Goal: Task Accomplishment & Management: Manage account settings

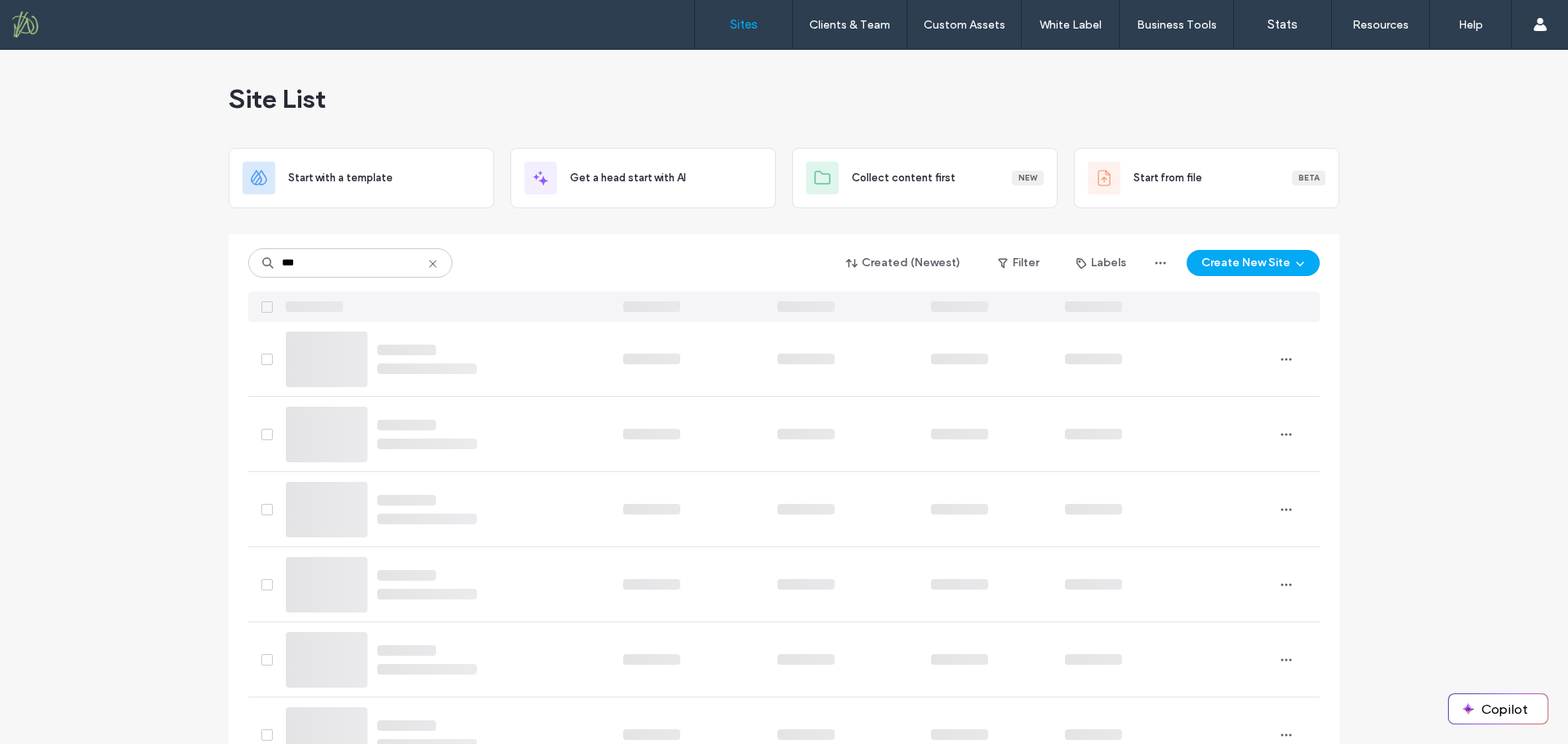
click at [426, 262] on icon at bounding box center [433, 264] width 13 height 13
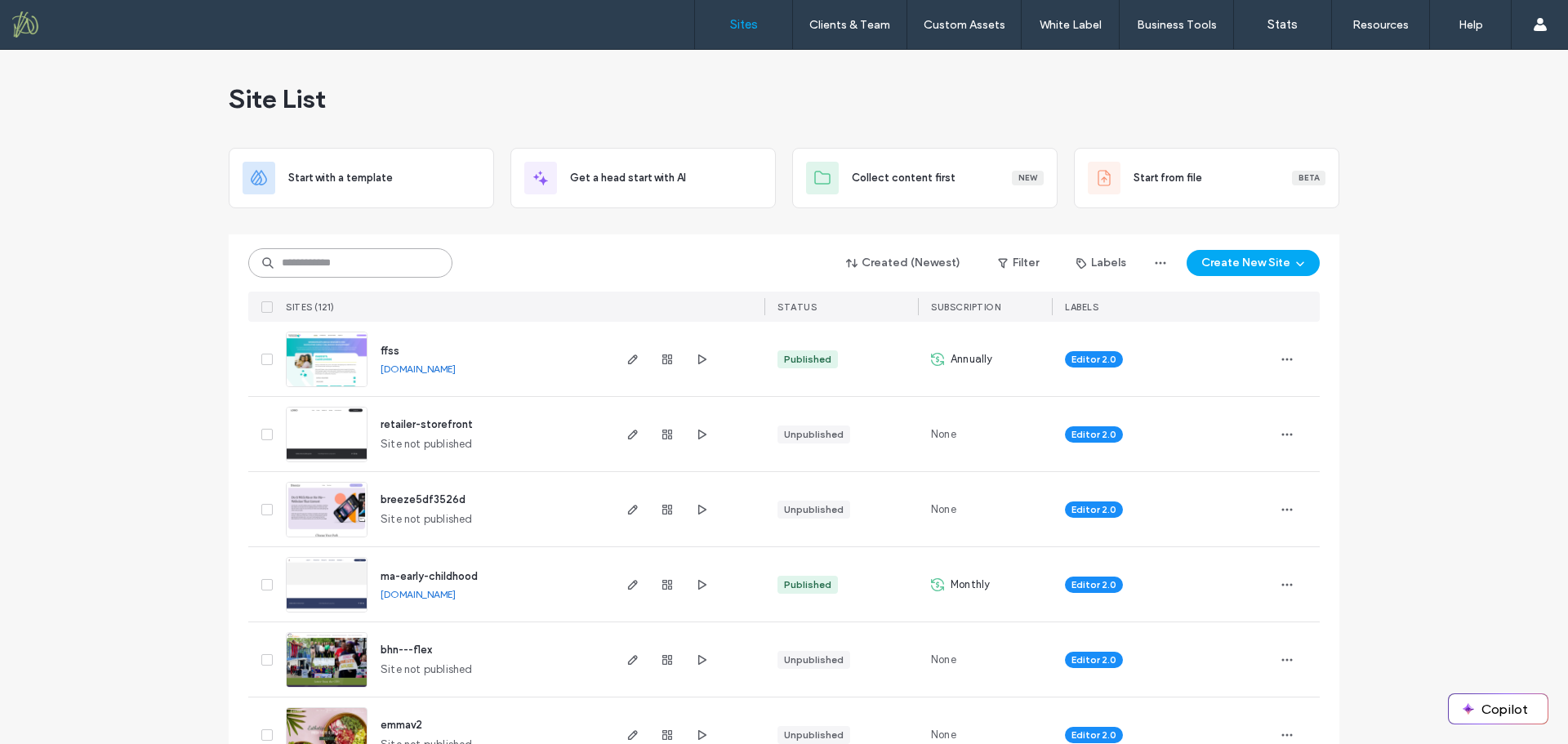
click at [375, 263] on input at bounding box center [350, 263] width 204 height 29
type input "*****"
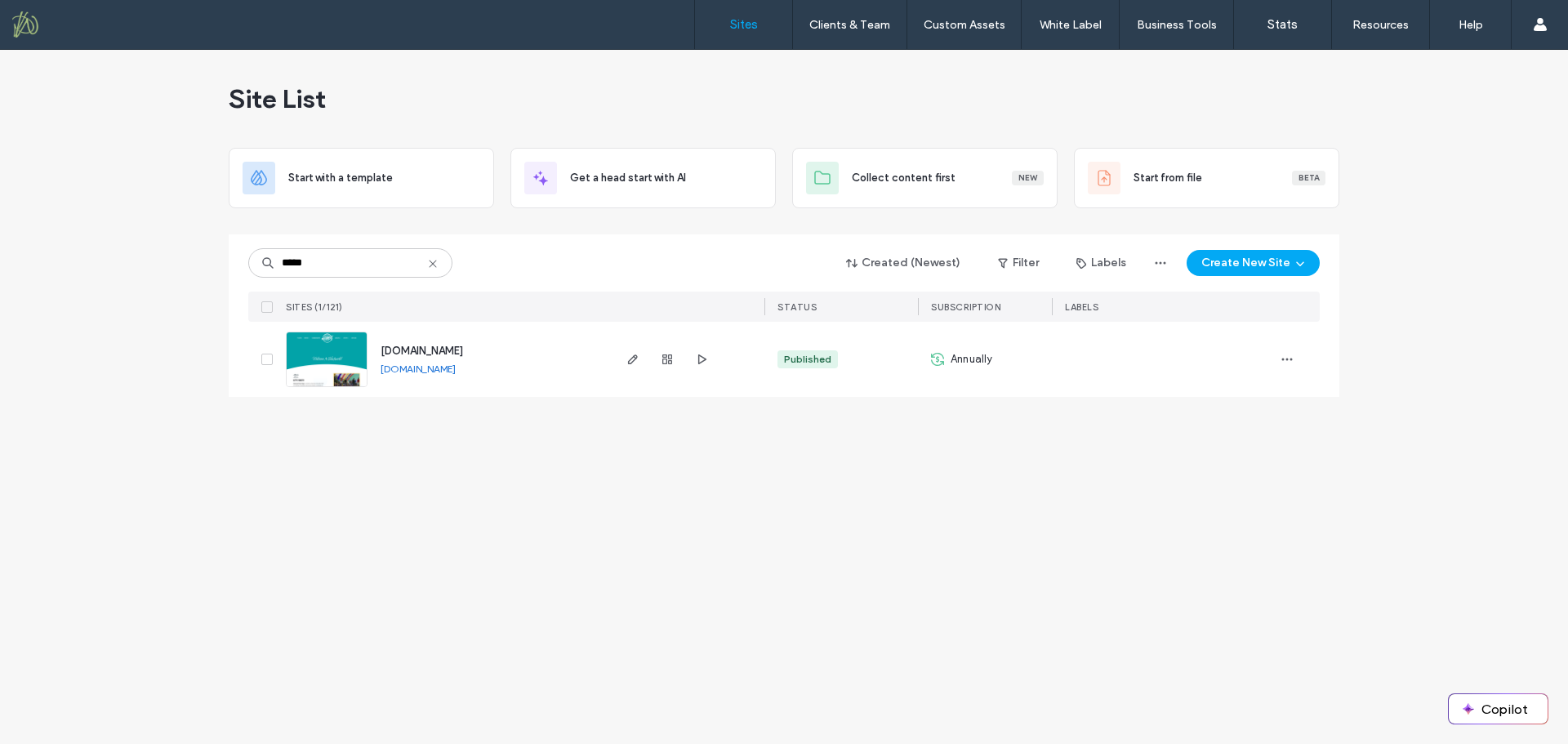
click at [438, 354] on span "[DOMAIN_NAME]" at bounding box center [421, 351] width 83 height 12
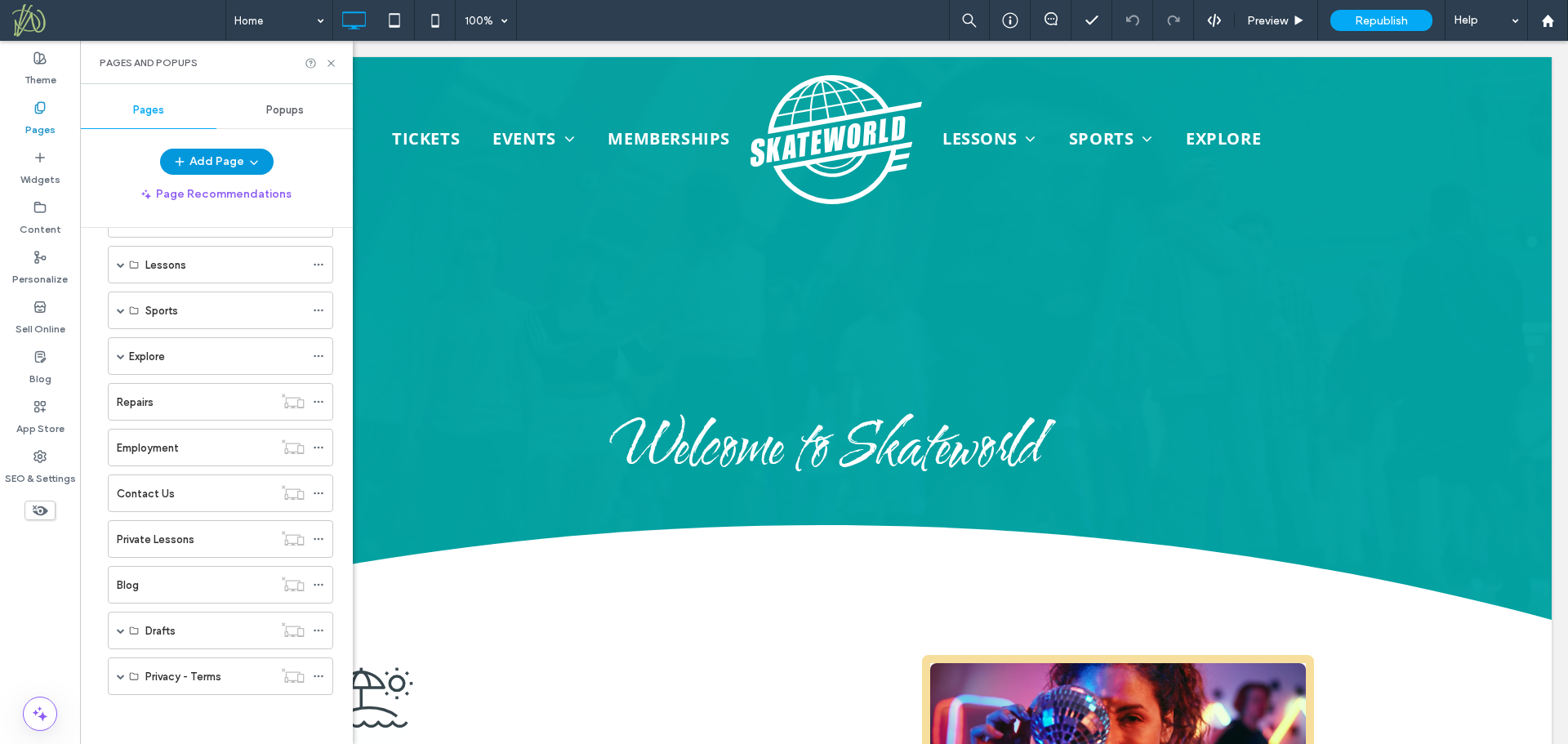
click at [256, 157] on icon "button" at bounding box center [254, 161] width 13 height 13
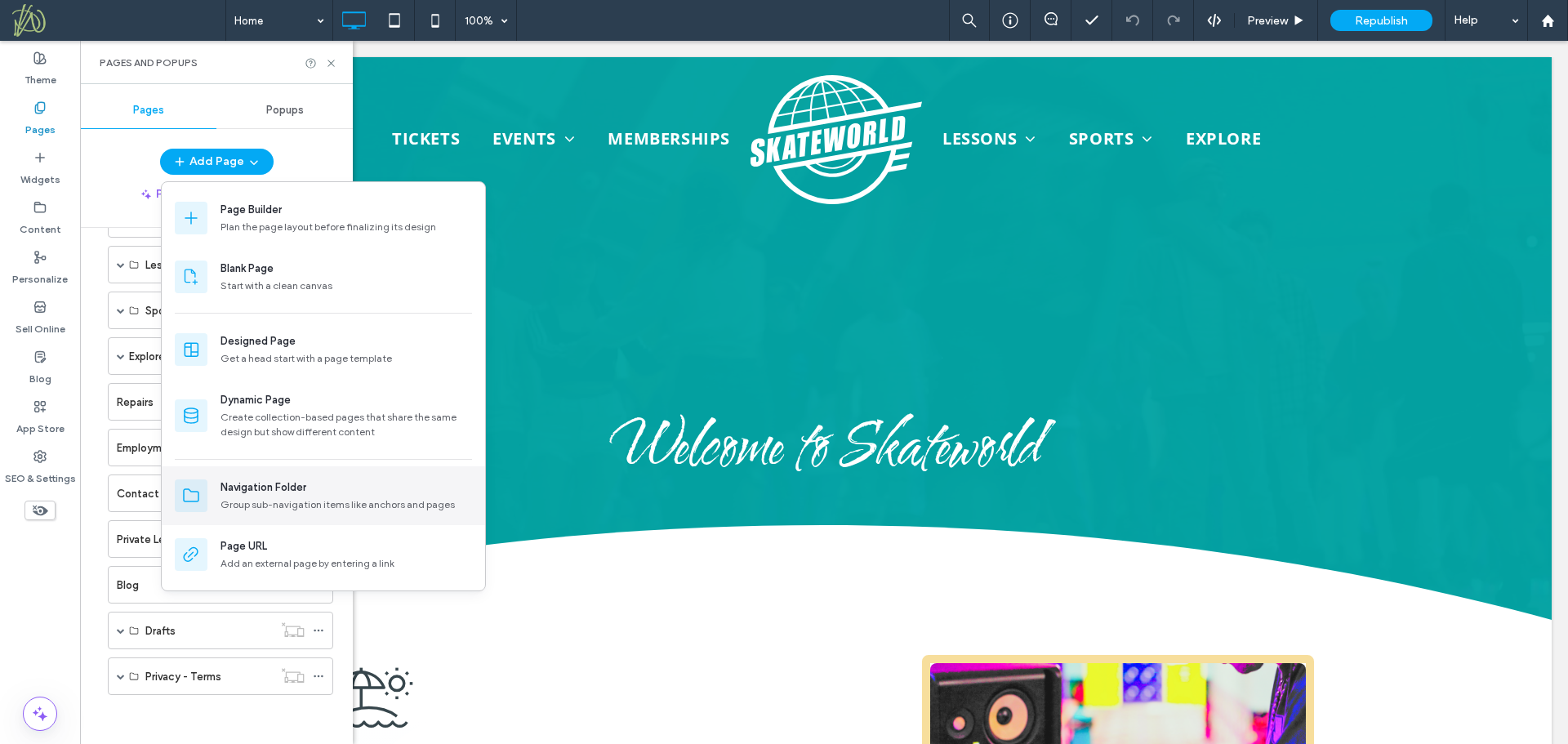
click at [275, 484] on div "Navigation Folder" at bounding box center [263, 488] width 86 height 16
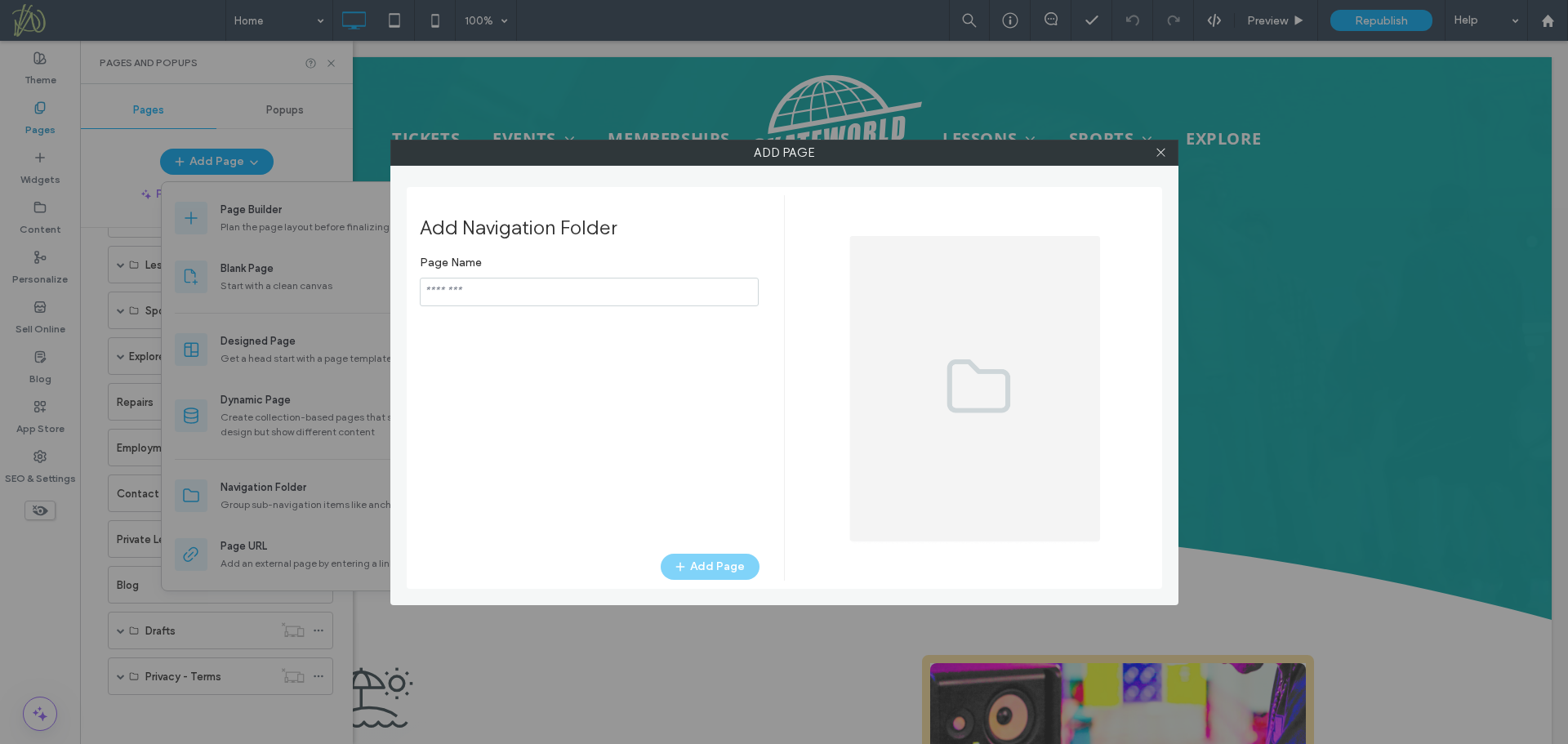
click at [484, 298] on input "notEmpty" at bounding box center [589, 292] width 339 height 29
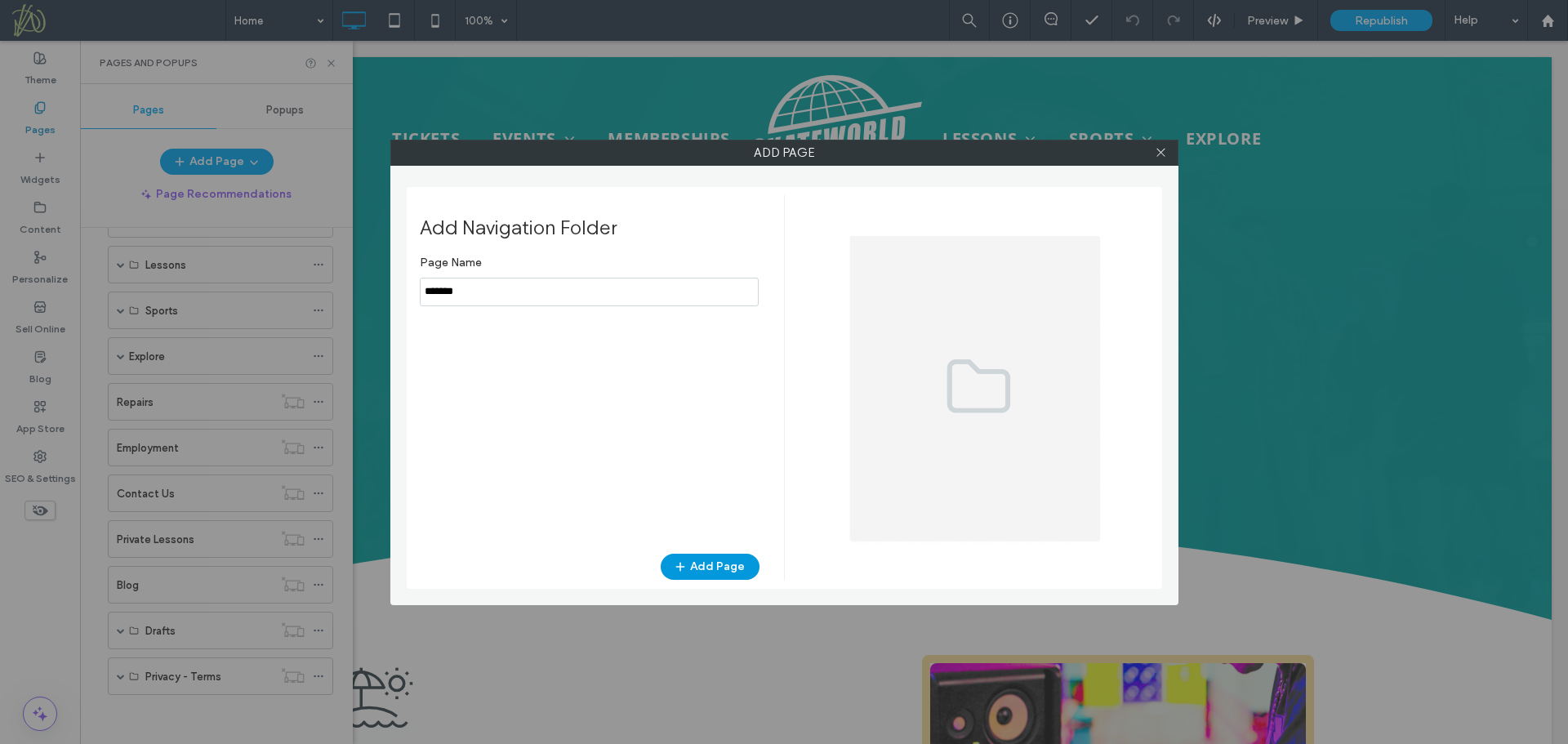
type input "*******"
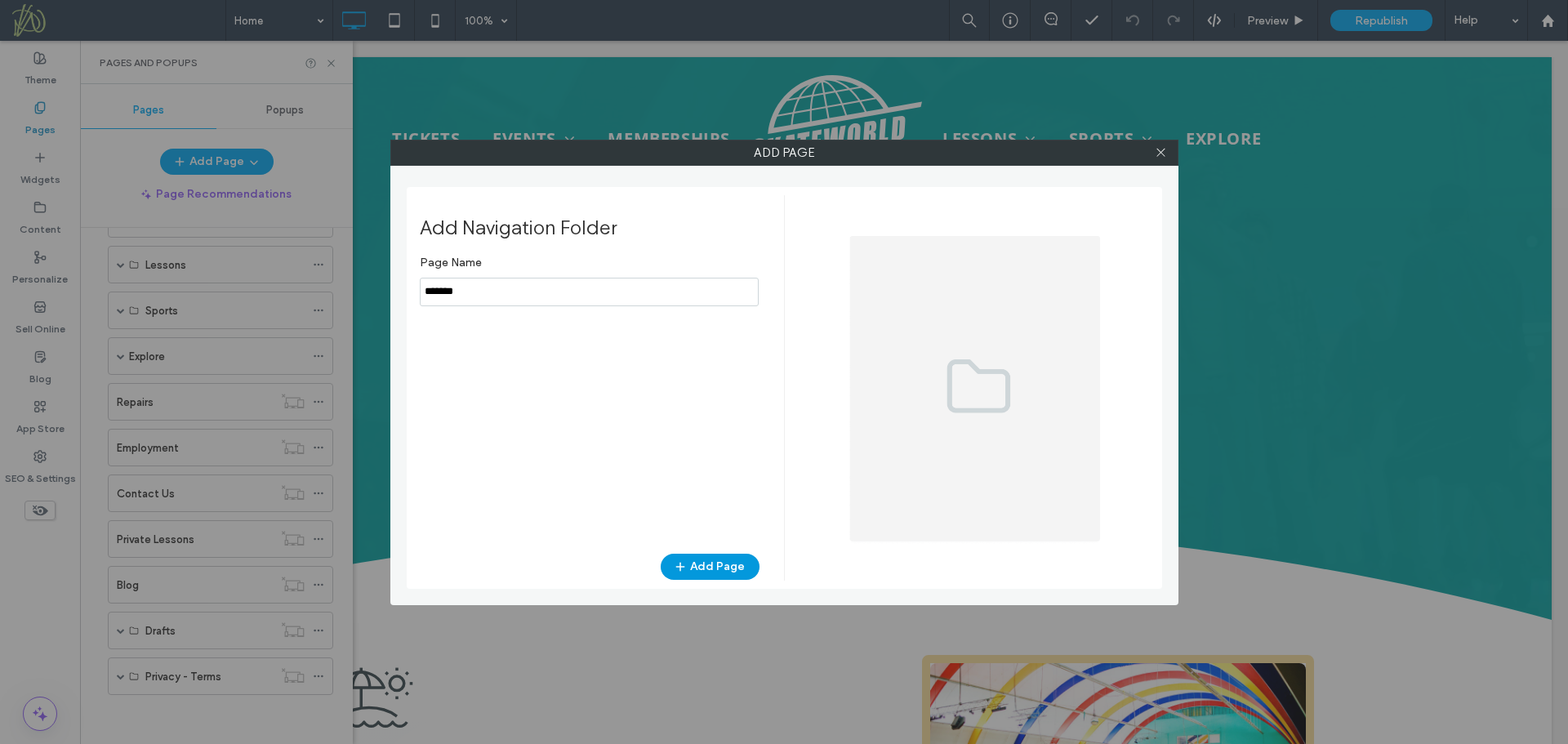
click at [732, 570] on button "Add Page" at bounding box center [710, 567] width 99 height 26
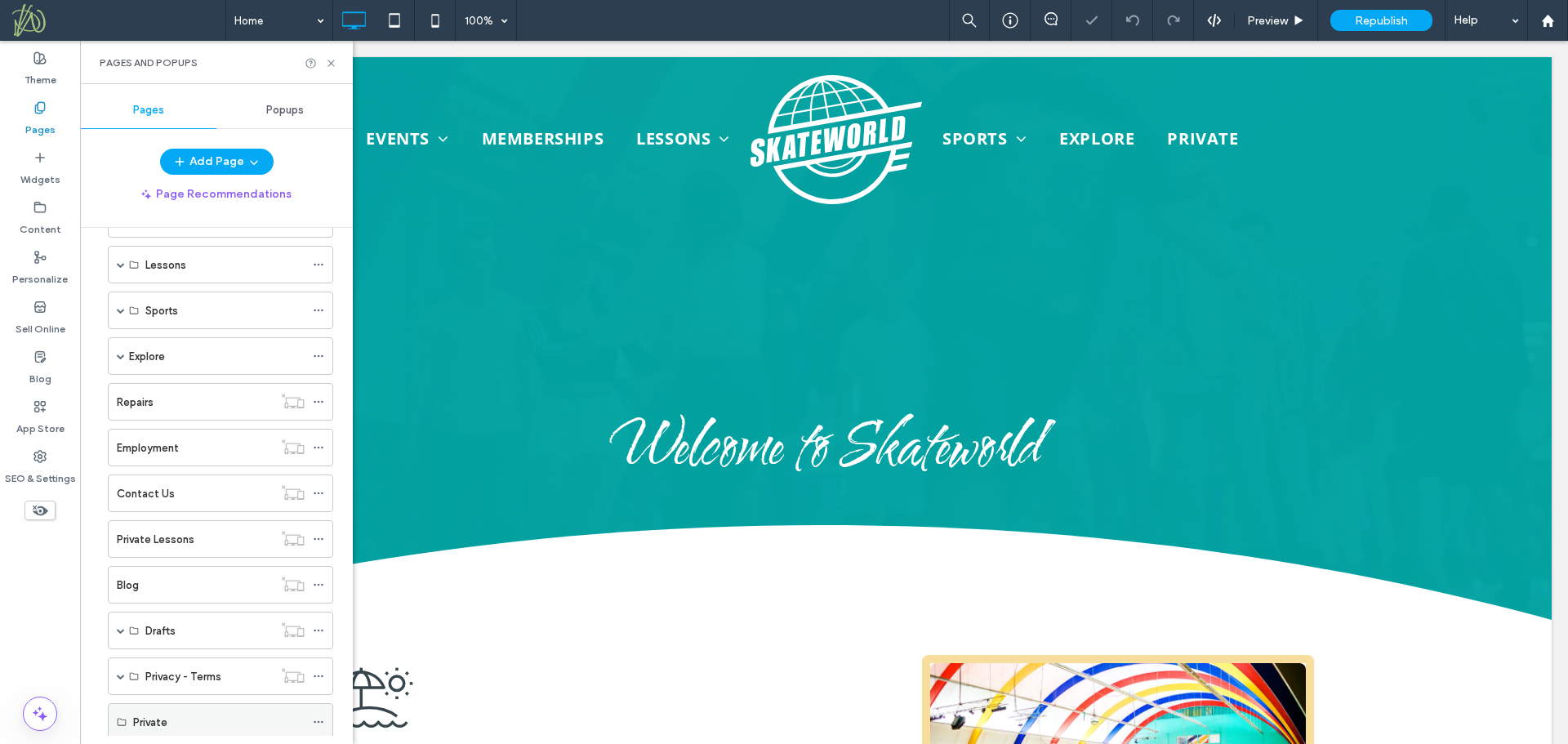
click at [320, 722] on use at bounding box center [318, 722] width 9 height 2
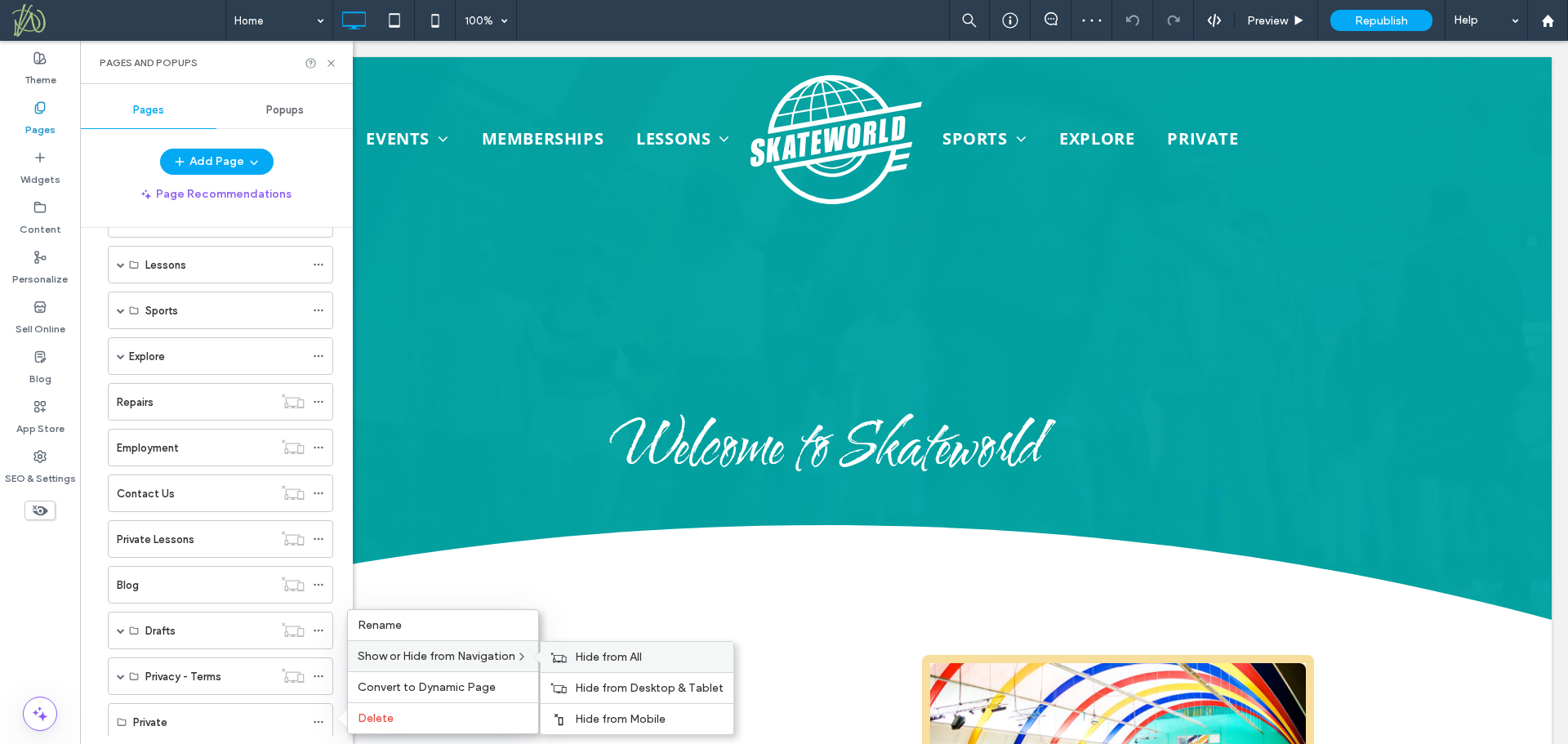
click at [583, 651] on span "Hide from All" at bounding box center [609, 656] width 67 height 14
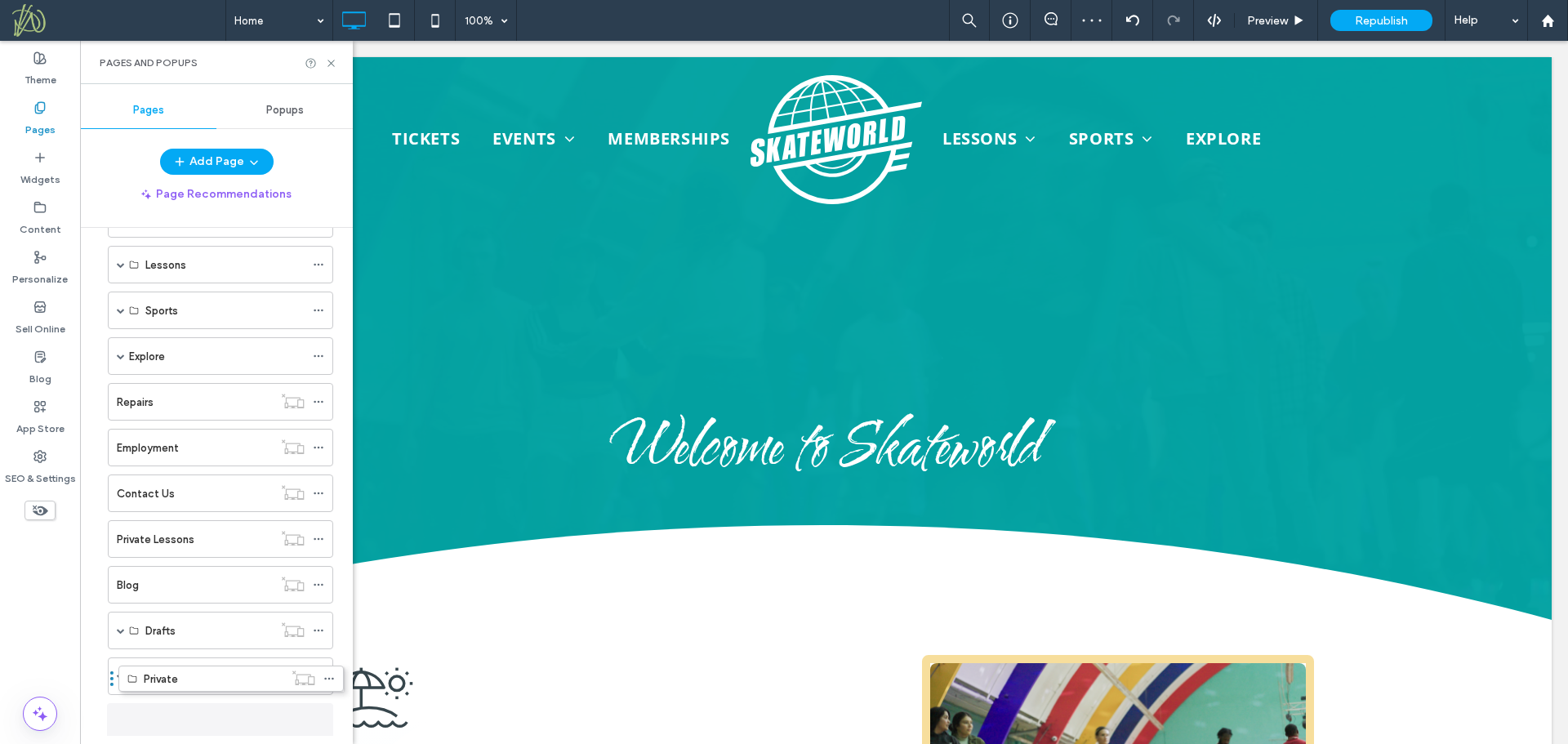
scroll to position [209, 0]
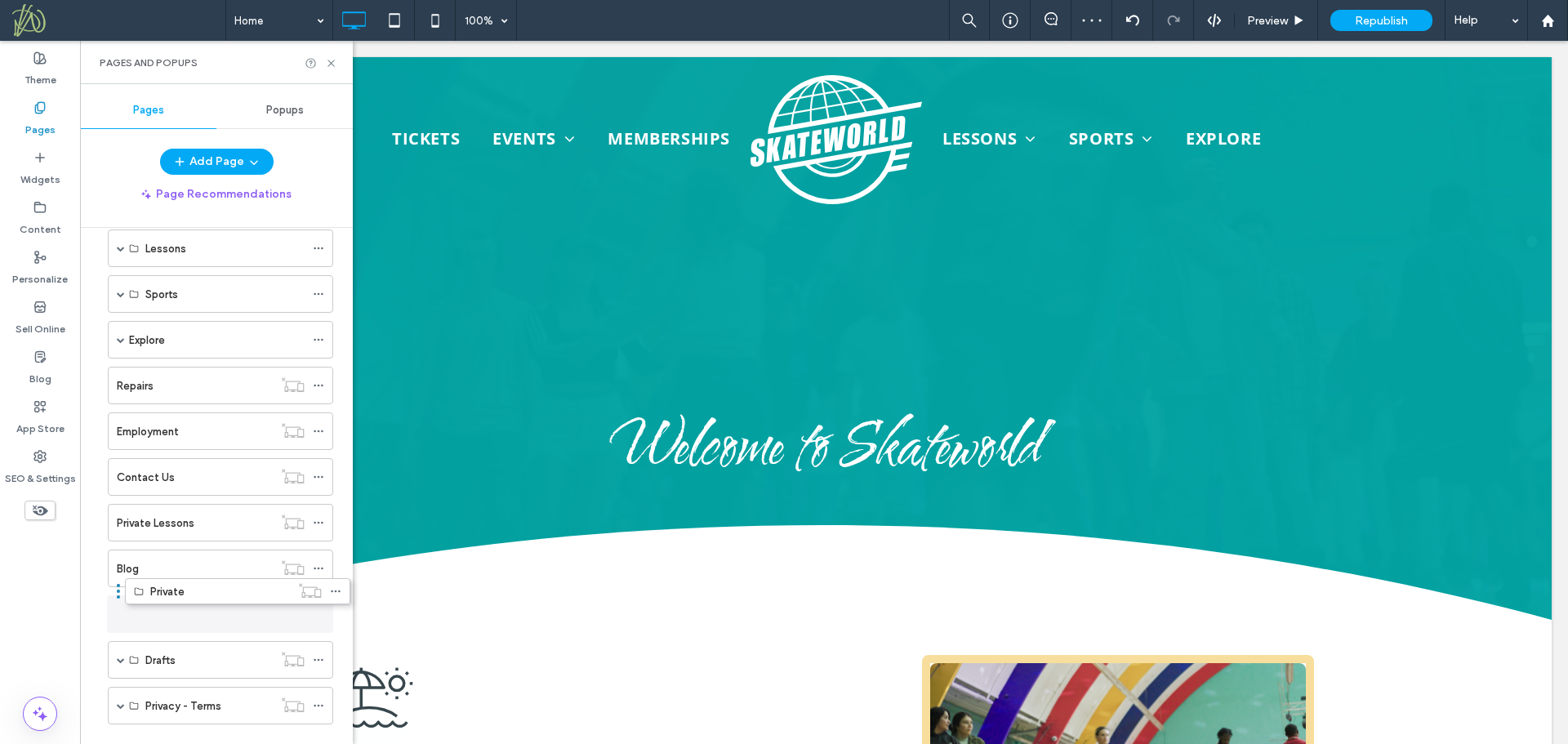
drag, startPoint x: 102, startPoint y: 721, endPoint x: 118, endPoint y: 596, distance: 126.0
click at [318, 618] on icon at bounding box center [319, 614] width 11 height 11
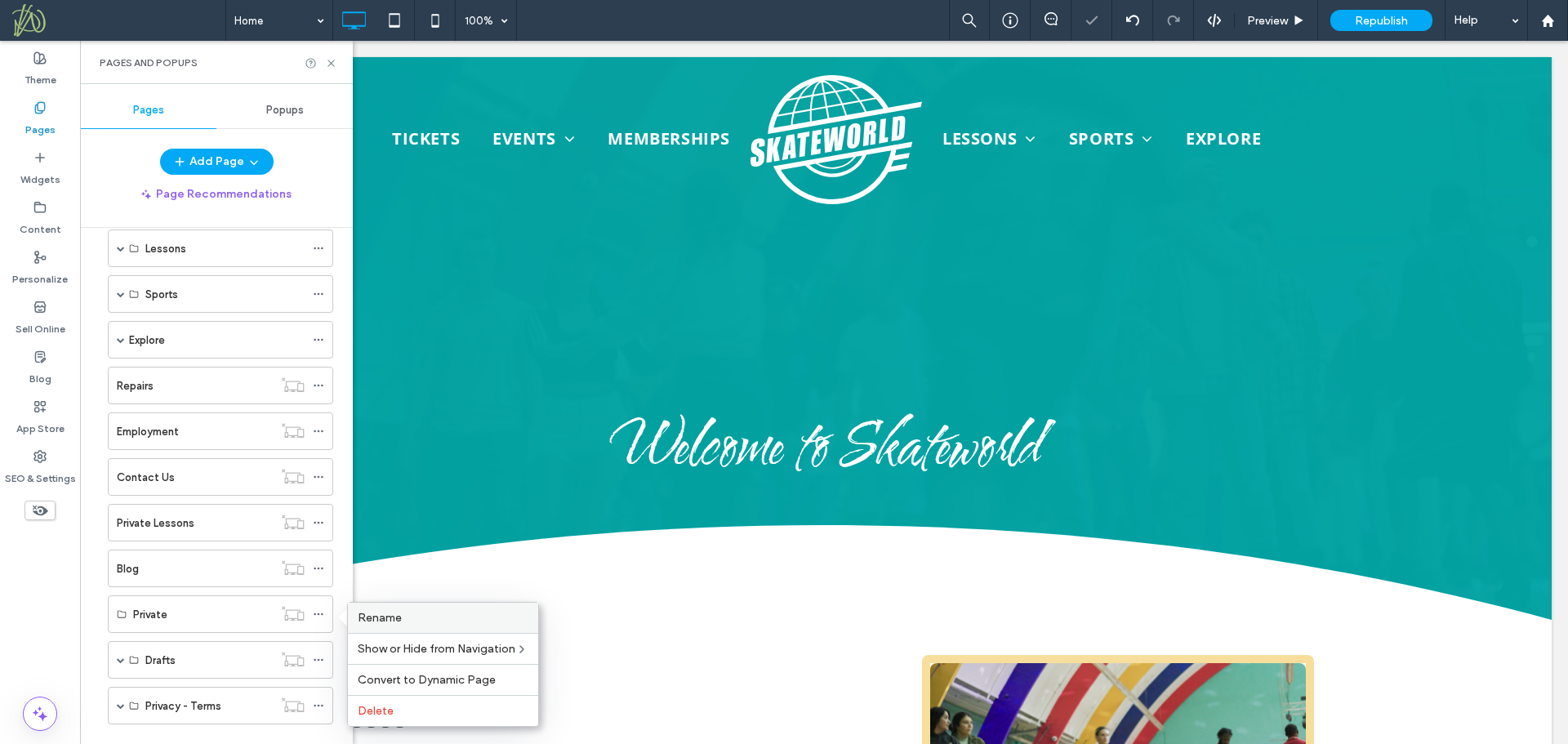
click at [371, 615] on span "Rename" at bounding box center [380, 617] width 44 height 14
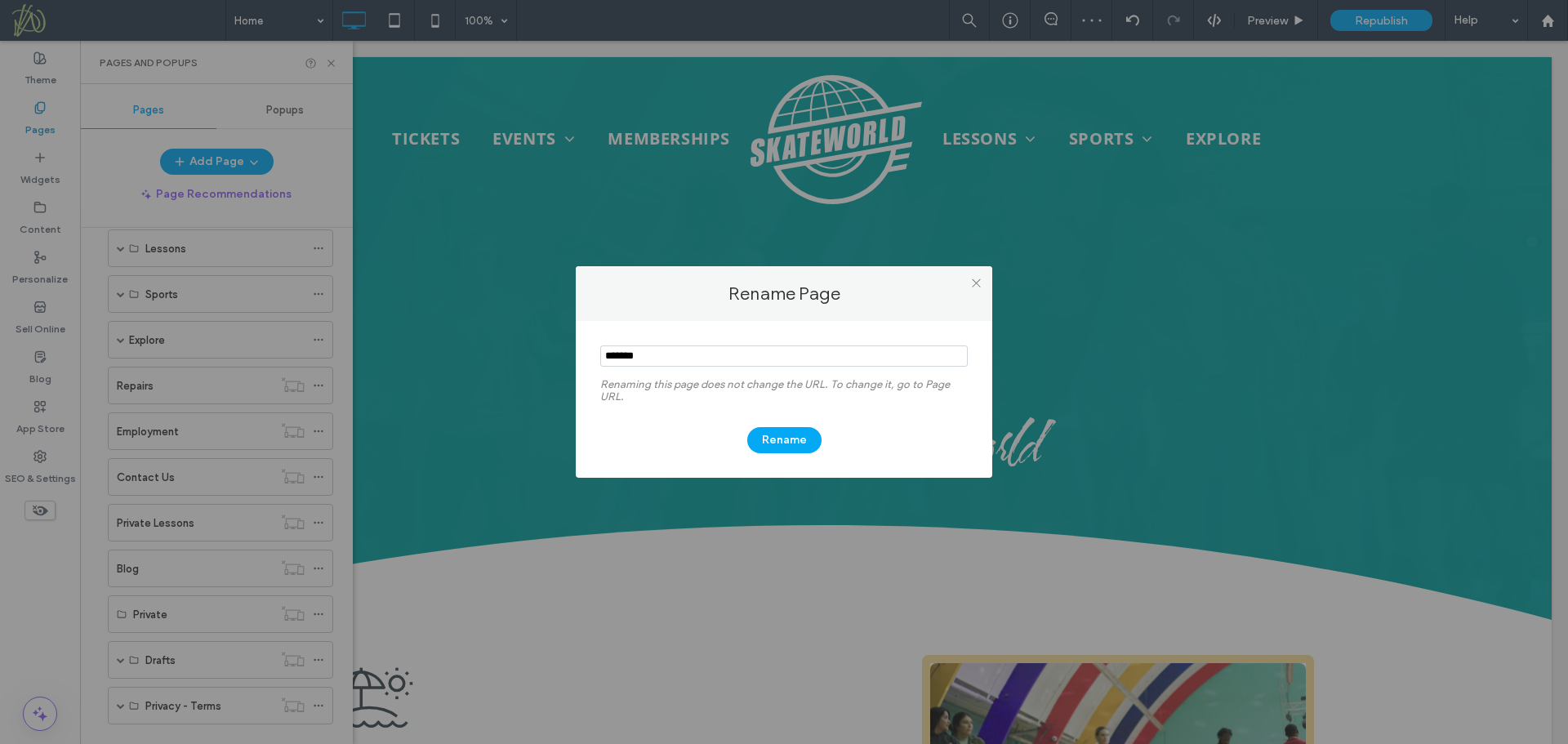
drag, startPoint x: 648, startPoint y: 354, endPoint x: 608, endPoint y: 356, distance: 40.0
click at [608, 356] on input "notEmpty" at bounding box center [784, 356] width 367 height 21
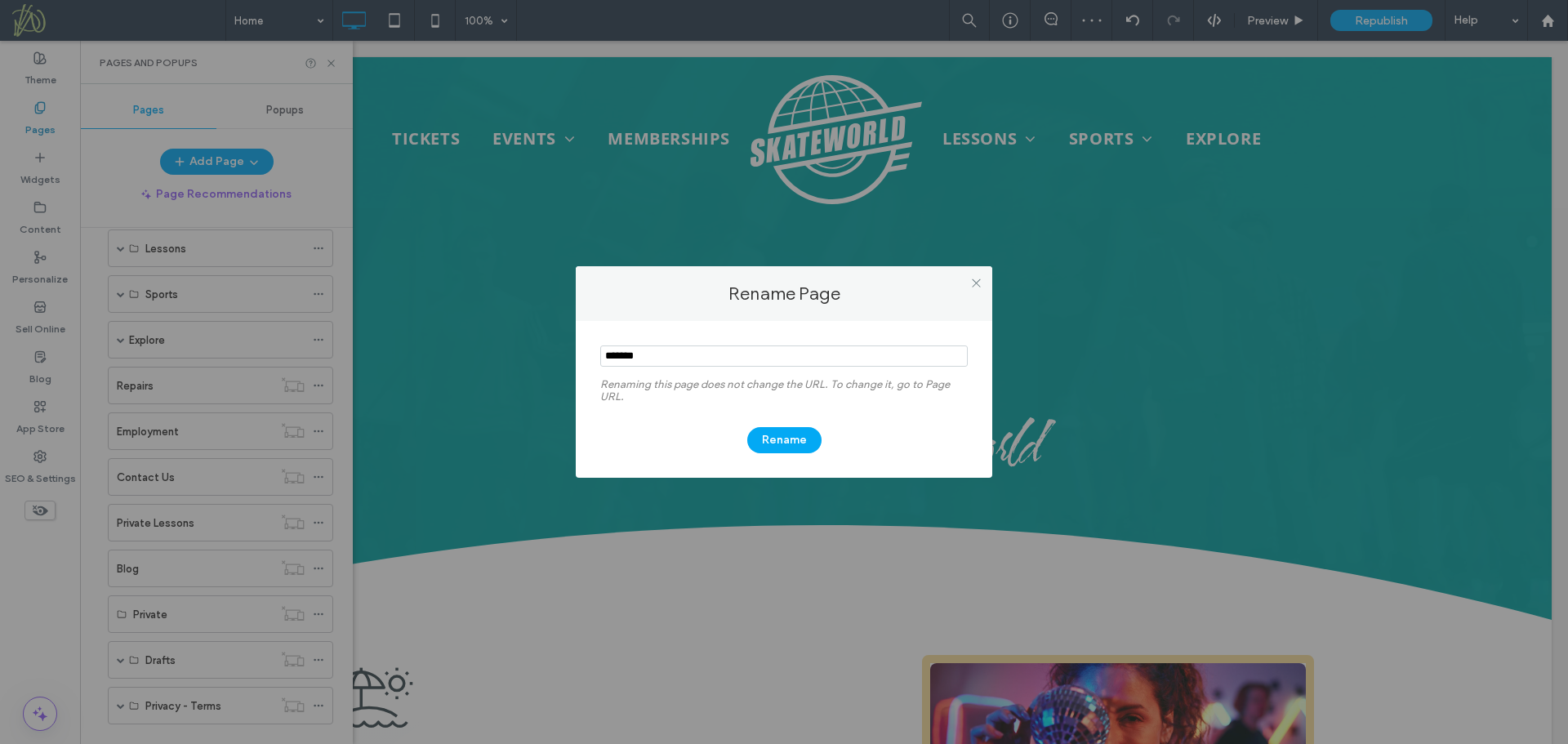
type input "*"
type input "**********"
click at [763, 440] on button "Rename" at bounding box center [784, 440] width 75 height 26
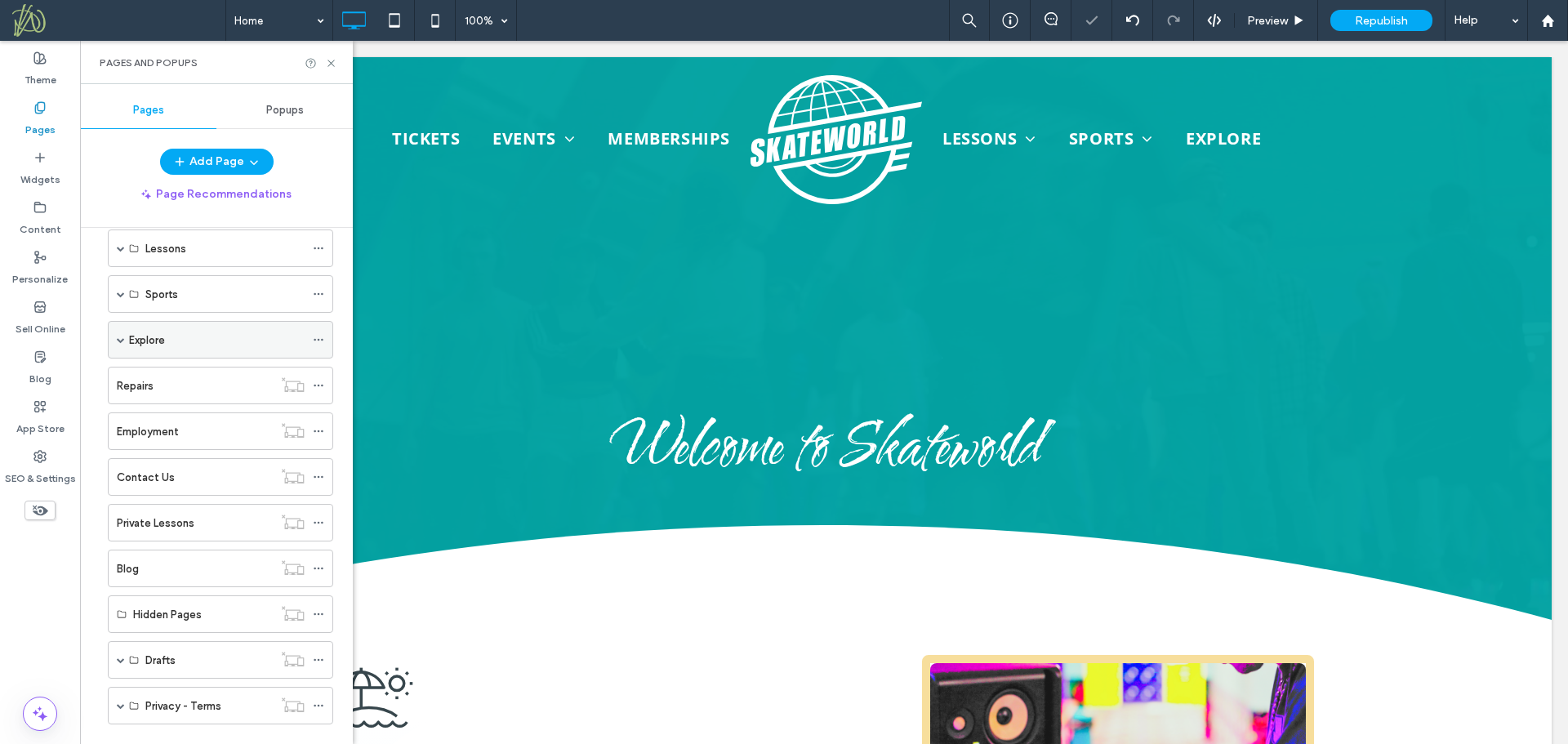
click at [117, 336] on span at bounding box center [120, 340] width 8 height 8
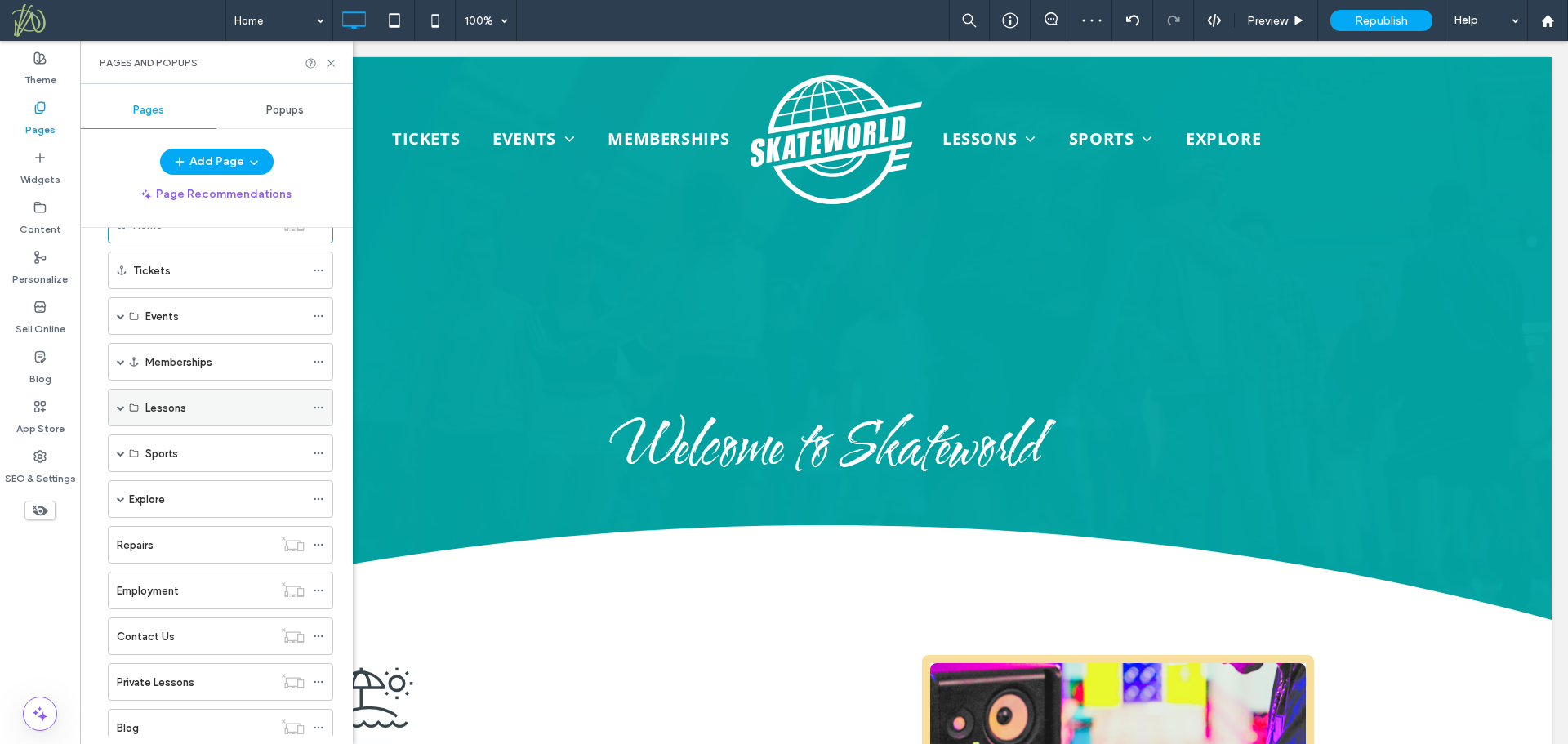
scroll to position [46, 0]
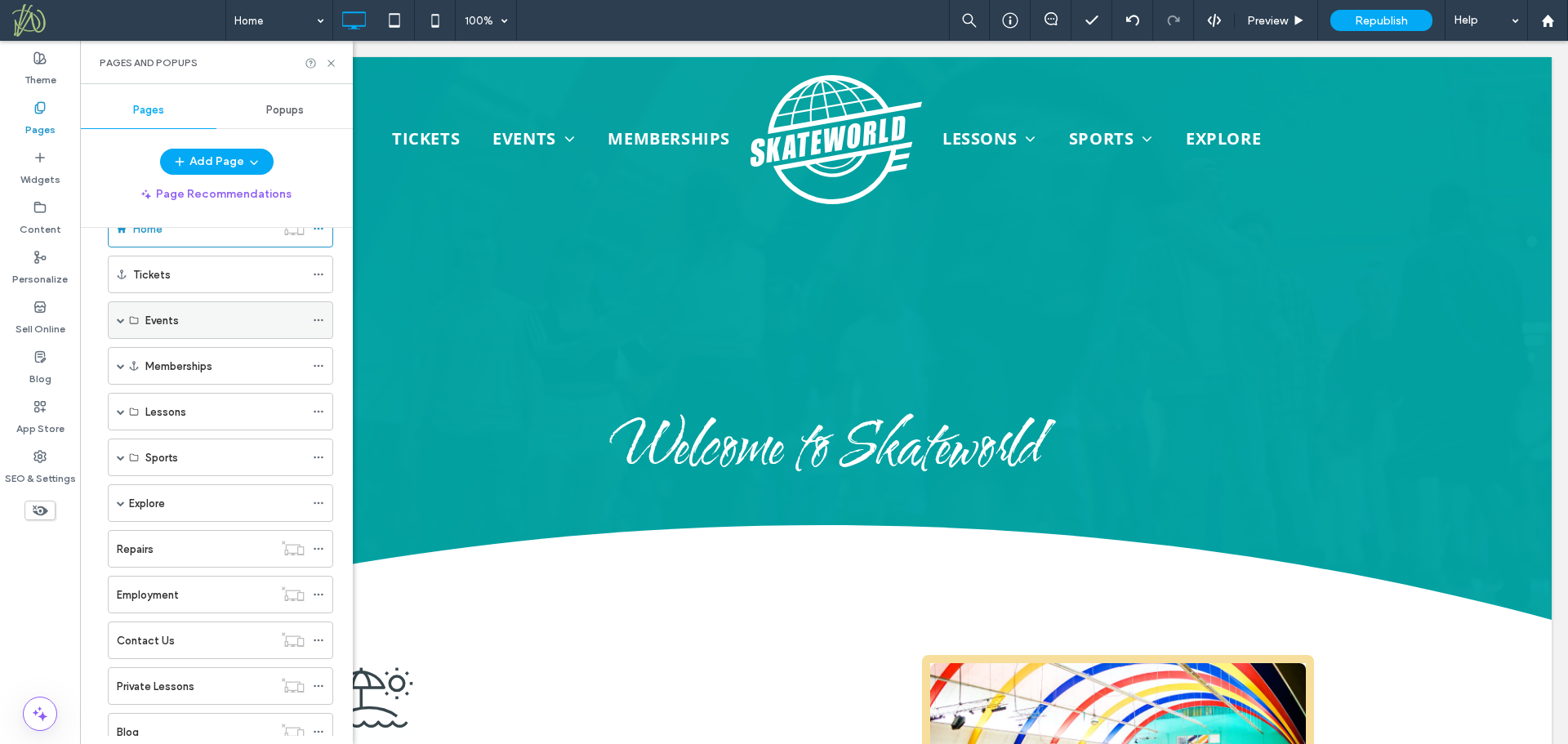
click at [120, 317] on span at bounding box center [120, 320] width 8 height 8
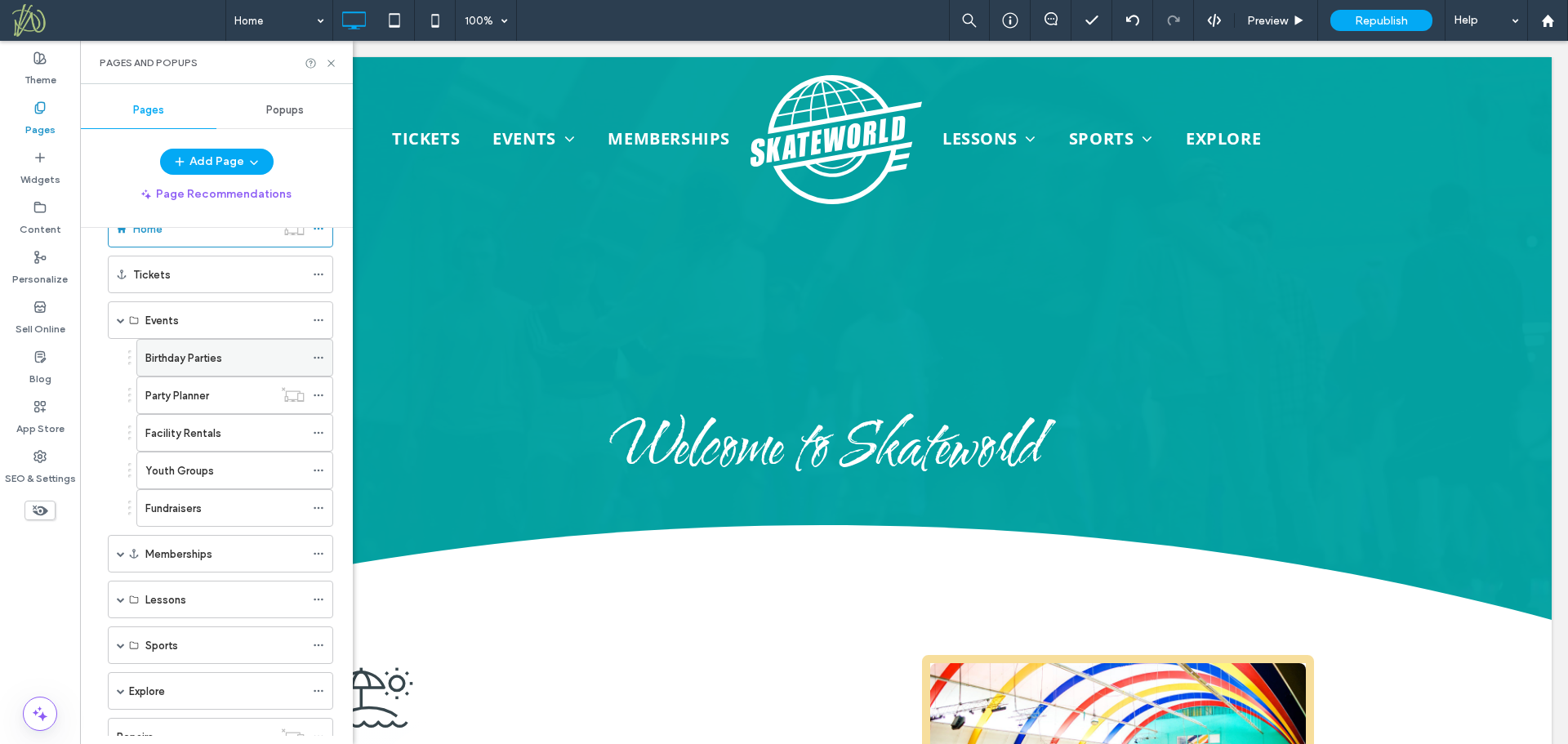
click at [319, 354] on icon at bounding box center [319, 357] width 11 height 11
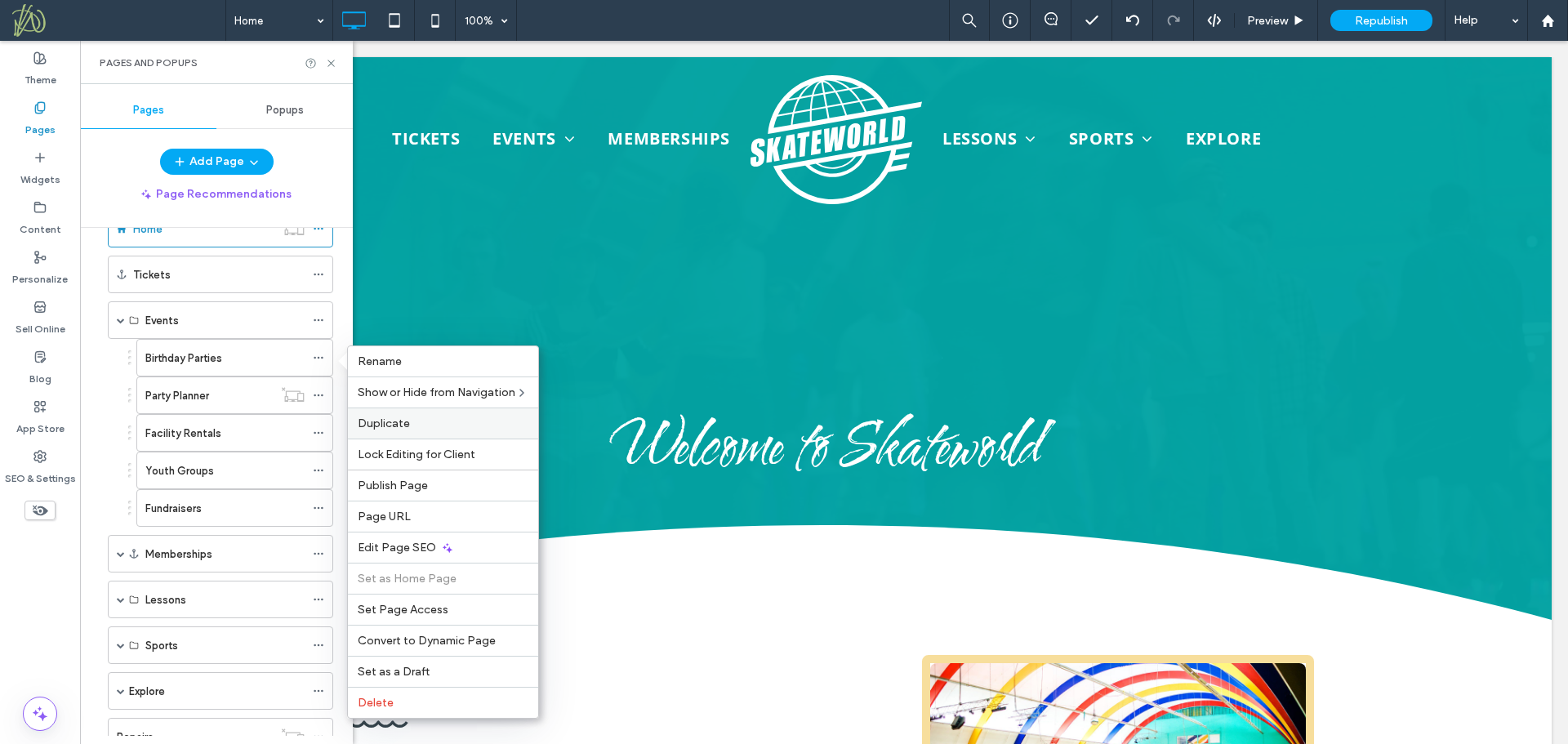
click at [389, 421] on span "Duplicate" at bounding box center [384, 423] width 52 height 14
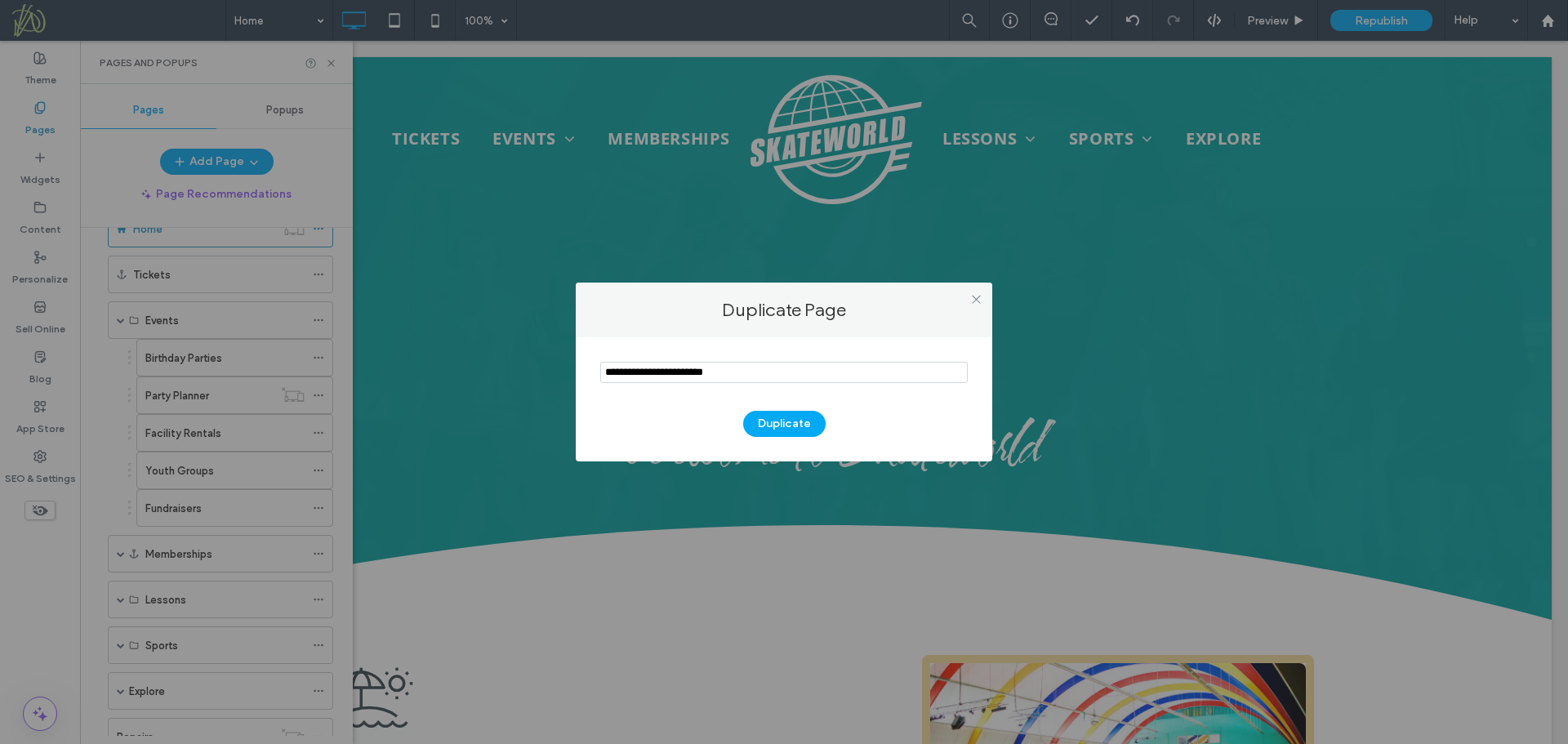
drag, startPoint x: 766, startPoint y: 418, endPoint x: 737, endPoint y: 428, distance: 30.7
click at [766, 420] on button "Duplicate" at bounding box center [784, 424] width 83 height 26
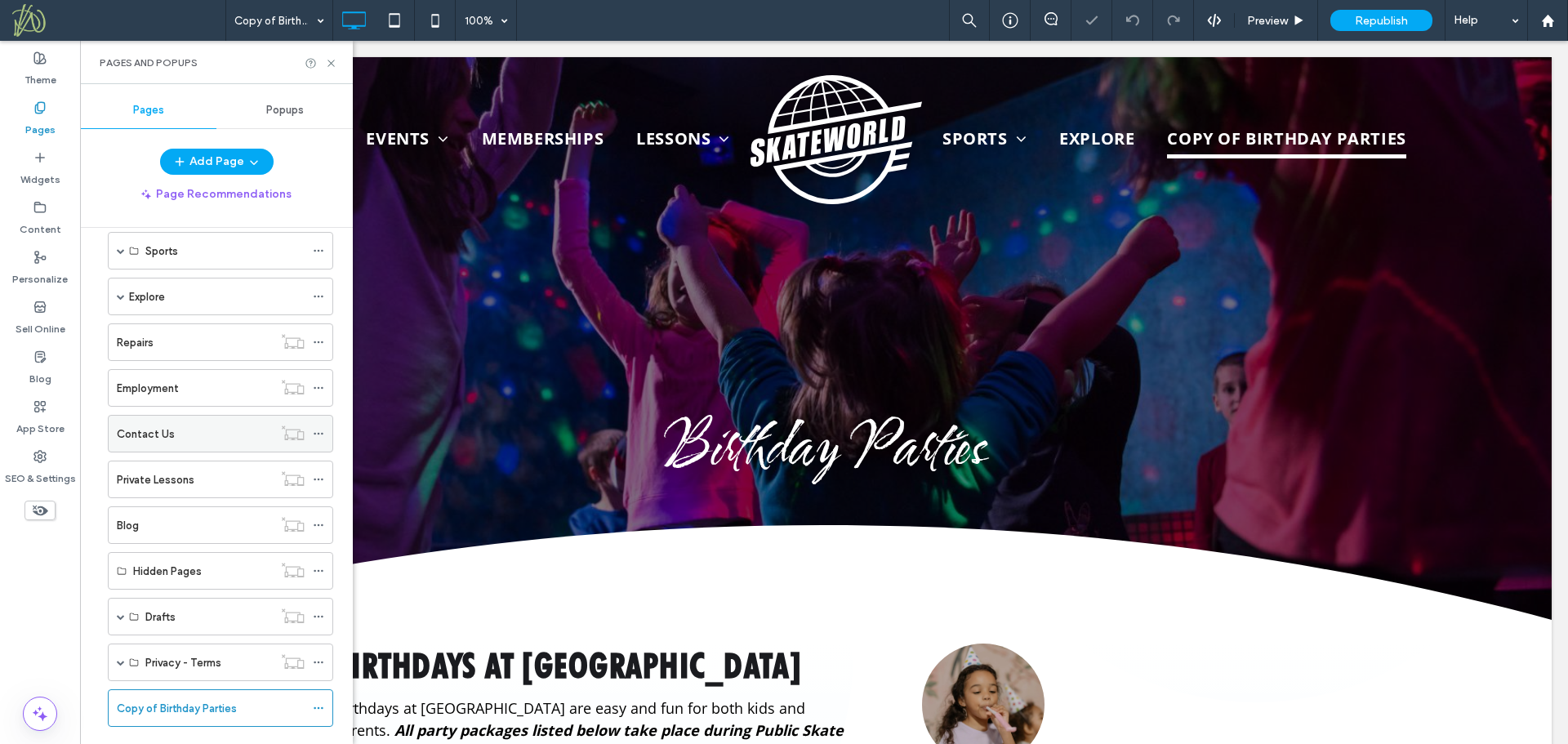
scroll to position [454, 0]
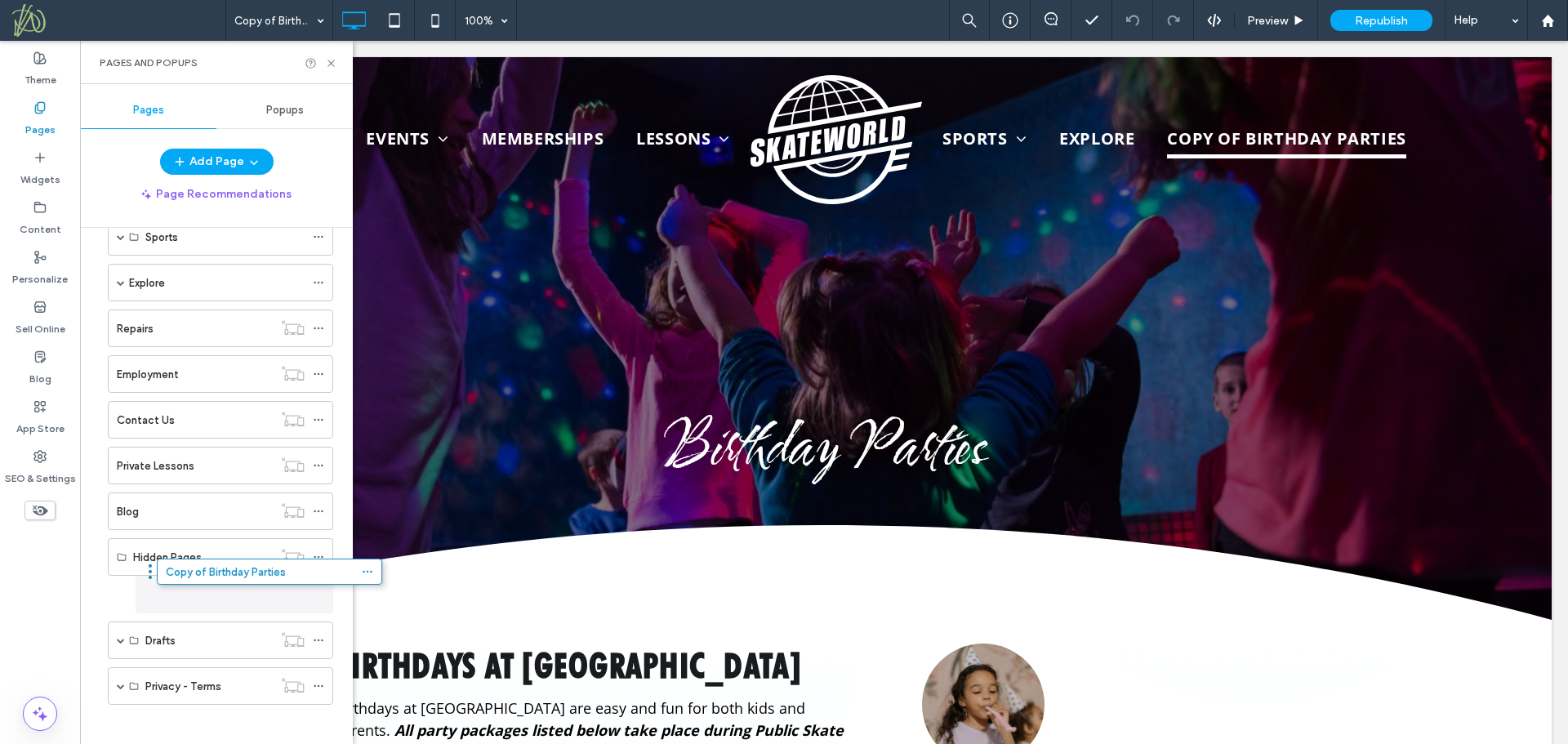
drag, startPoint x: 101, startPoint y: 693, endPoint x: 149, endPoint y: 577, distance: 125.5
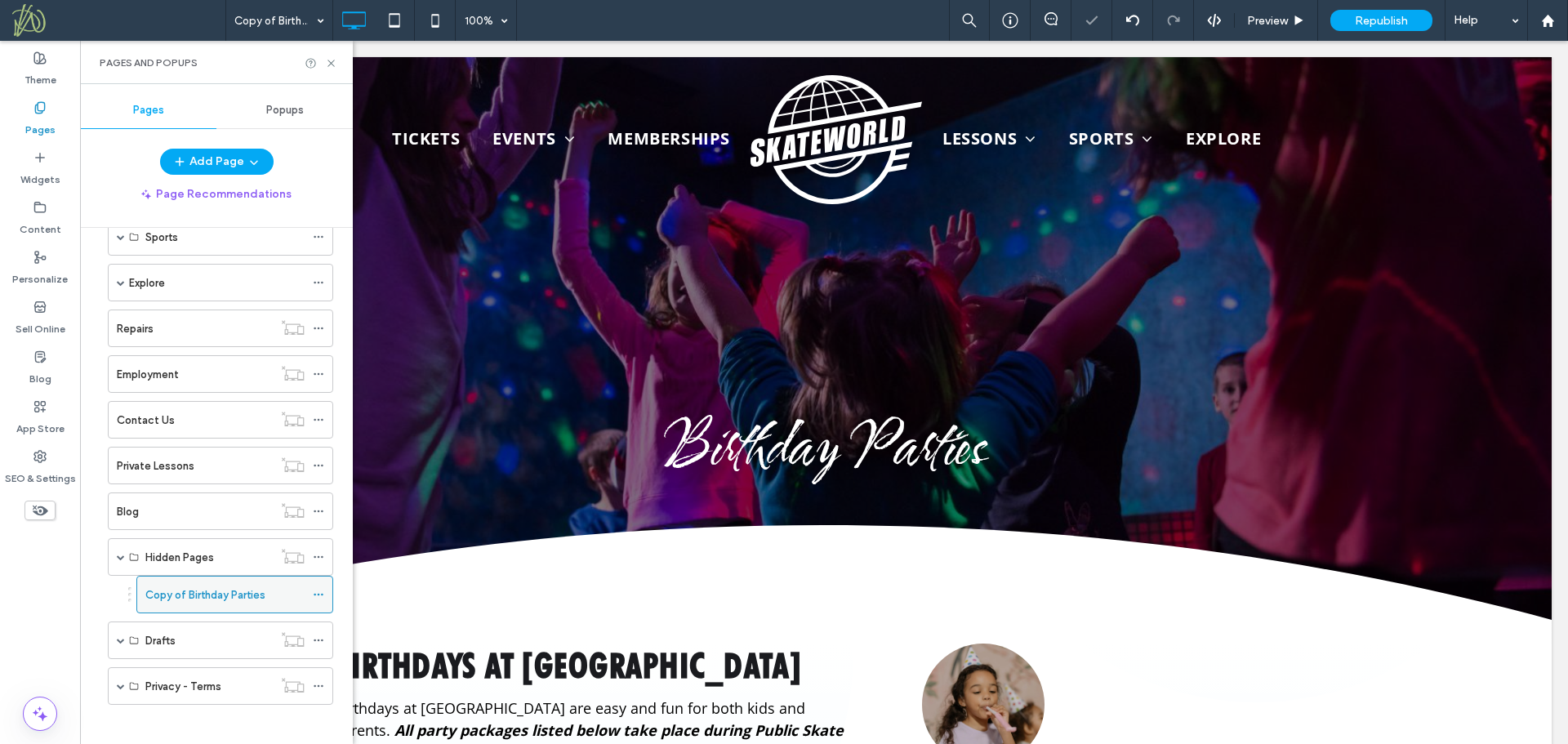
click at [318, 596] on icon at bounding box center [319, 594] width 11 height 11
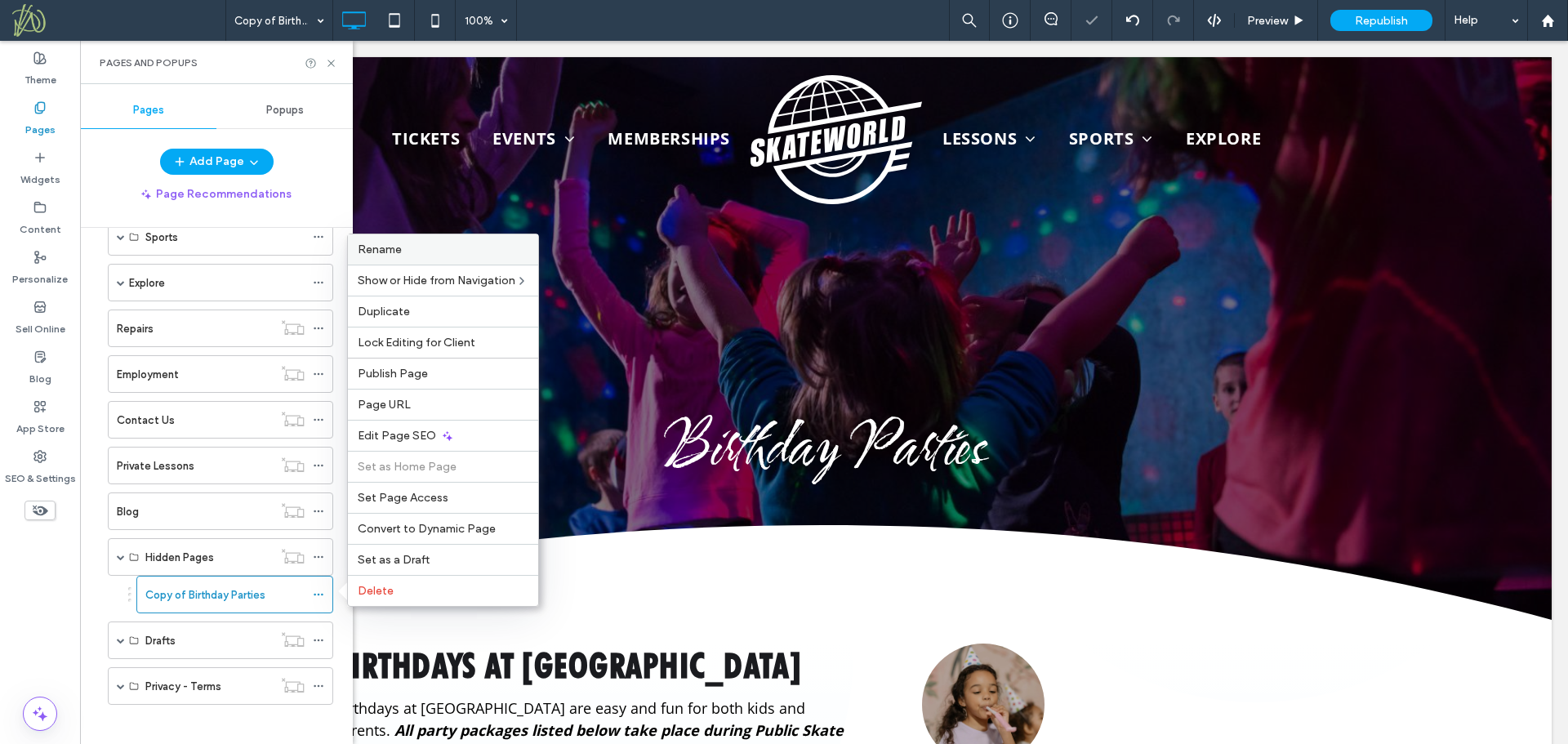
click at [425, 254] on label "Rename" at bounding box center [443, 249] width 170 height 14
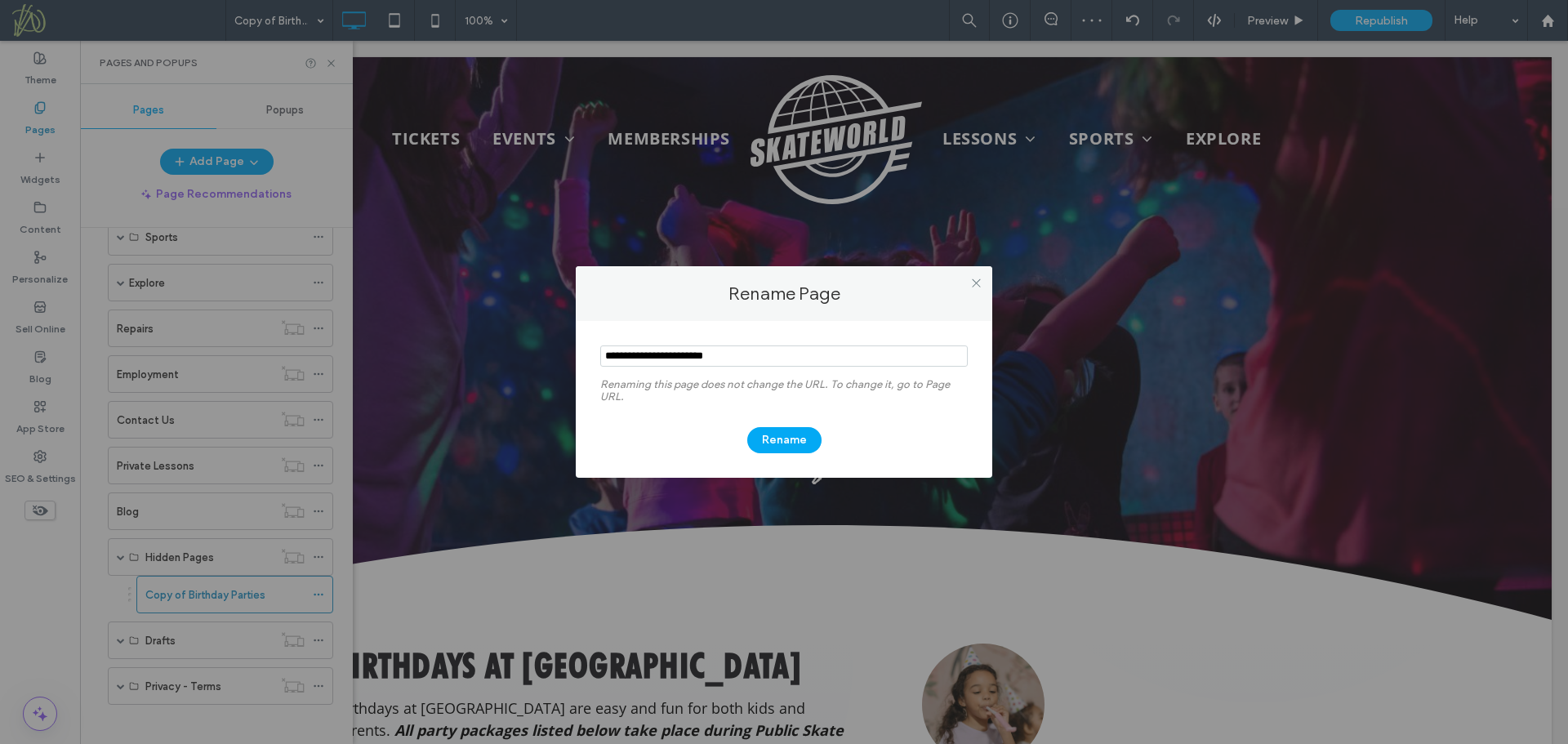
drag, startPoint x: 648, startPoint y: 353, endPoint x: 561, endPoint y: 353, distance: 87.0
click at [561, 353] on div "Rename Page Renaming this page does not change the URL. To change it, go to Pag…" at bounding box center [784, 372] width 1568 height 744
type input "**********"
click at [775, 441] on button "Rename" at bounding box center [784, 440] width 75 height 26
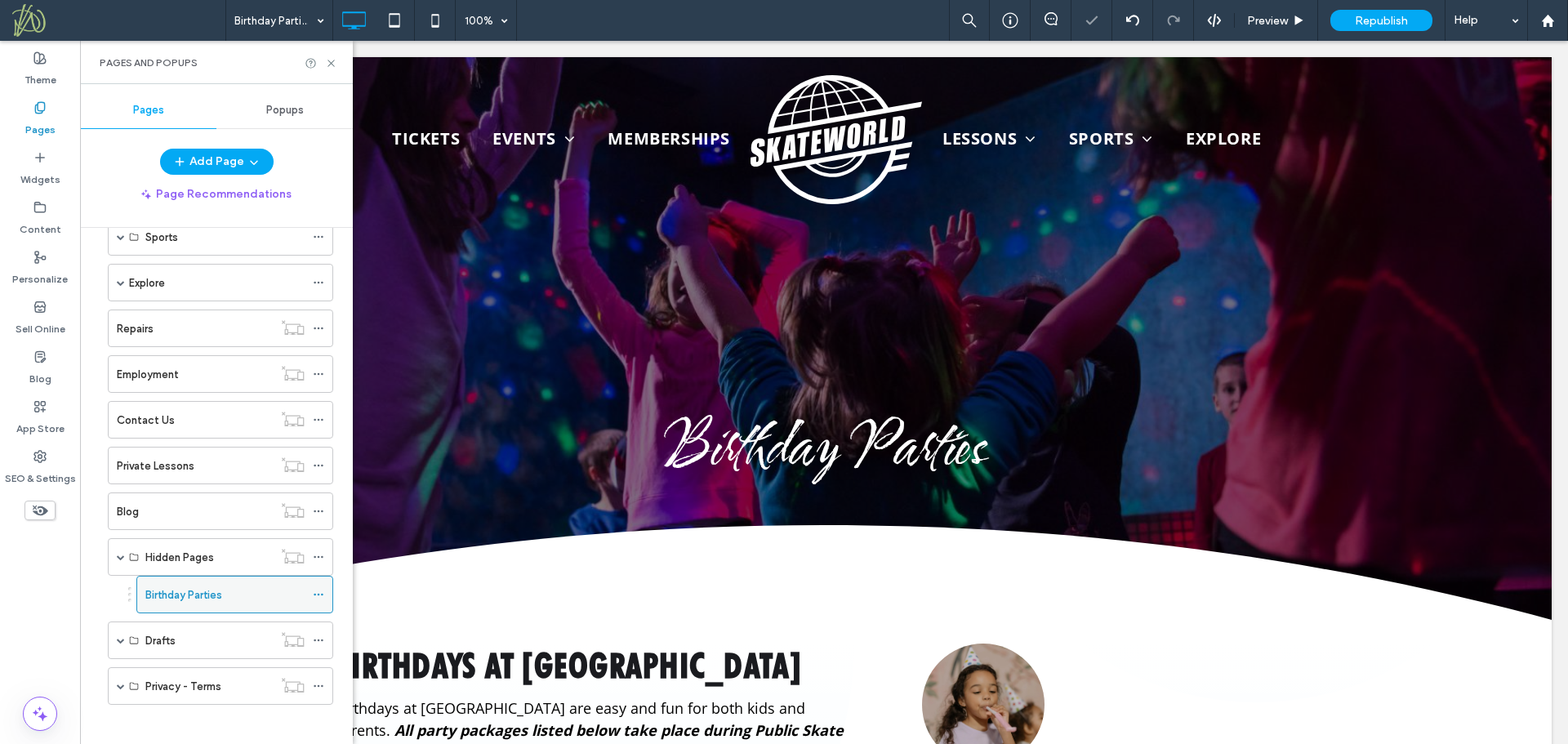
click at [319, 595] on use at bounding box center [318, 594] width 9 height 2
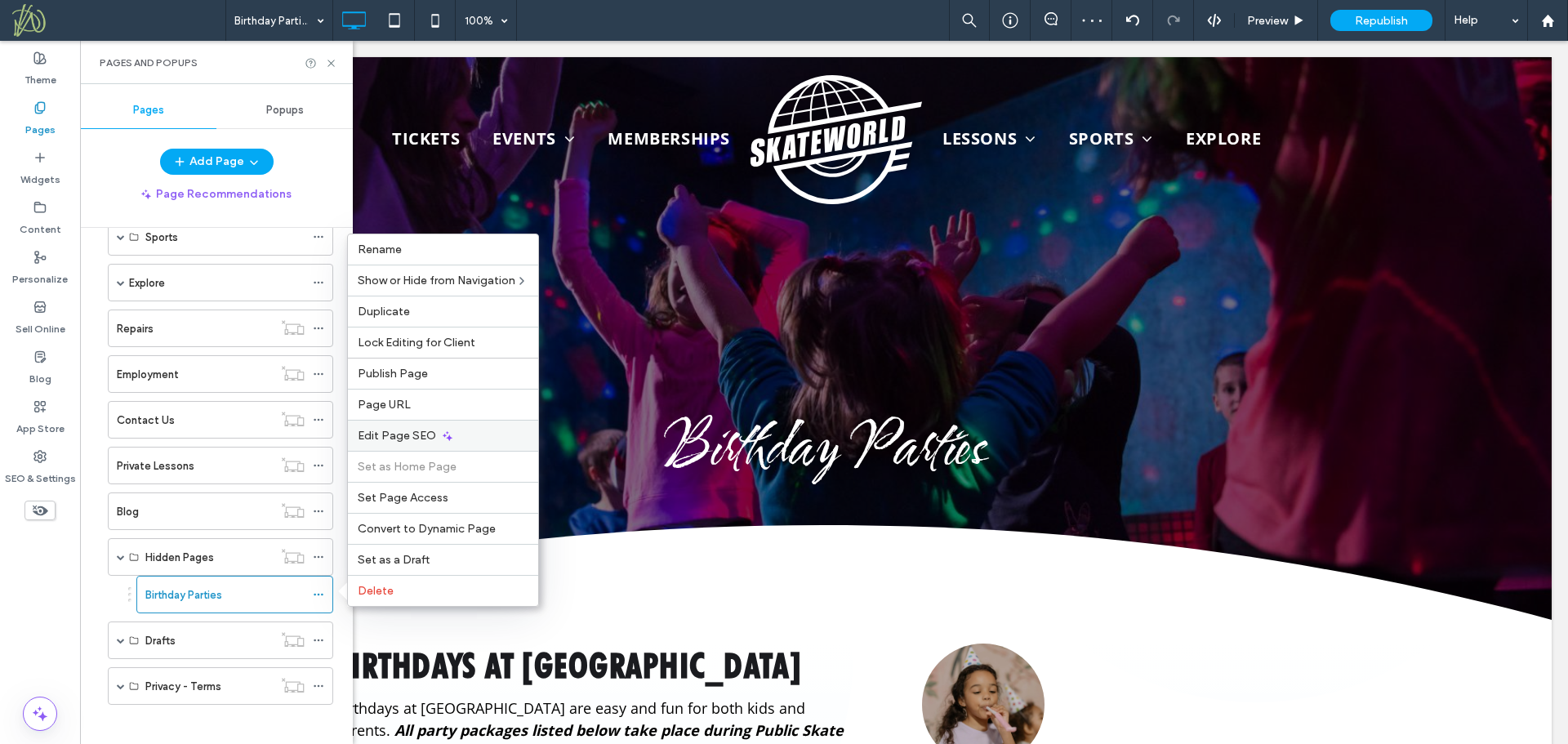
click at [431, 433] on span "Edit Page SEO" at bounding box center [397, 435] width 79 height 14
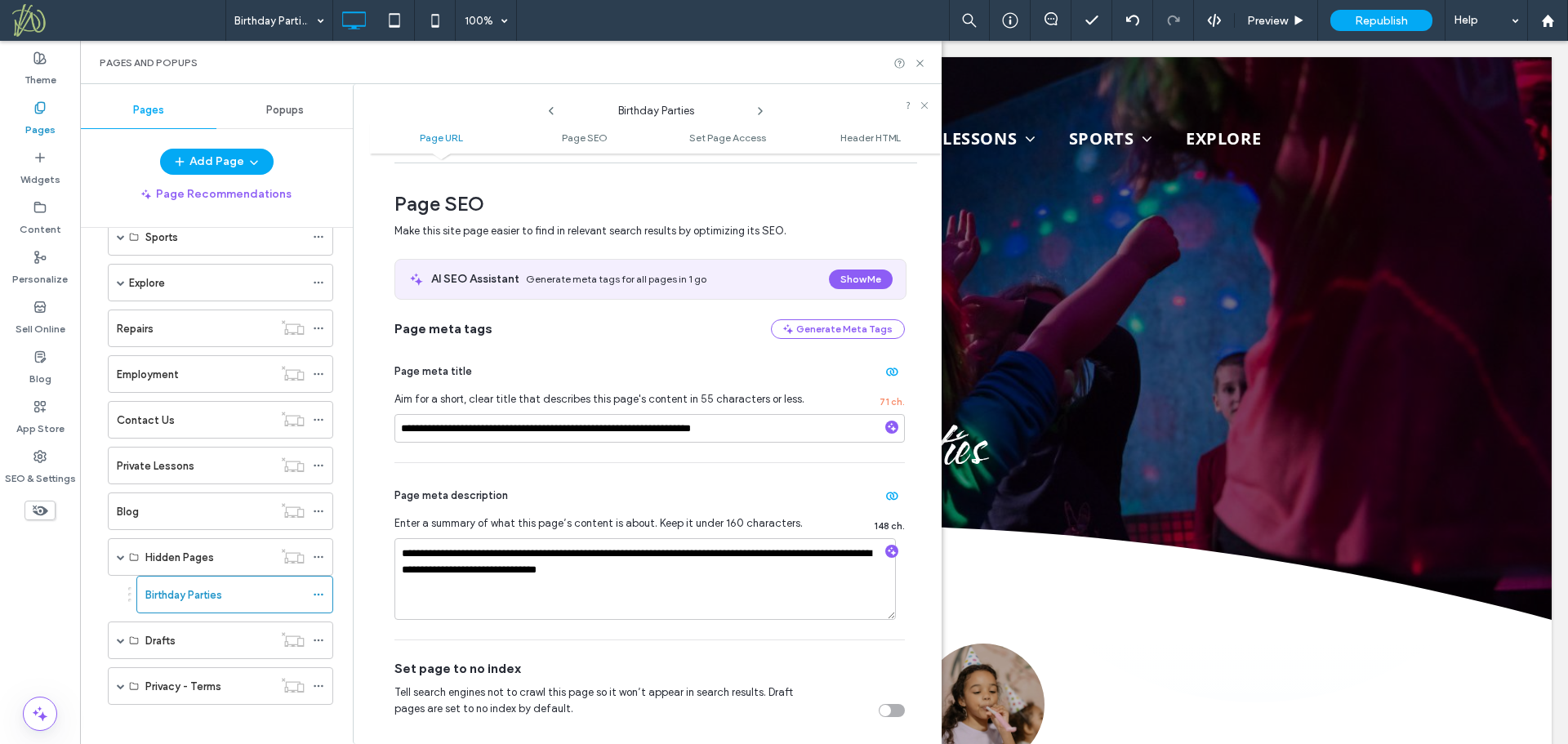
scroll to position [408, 0]
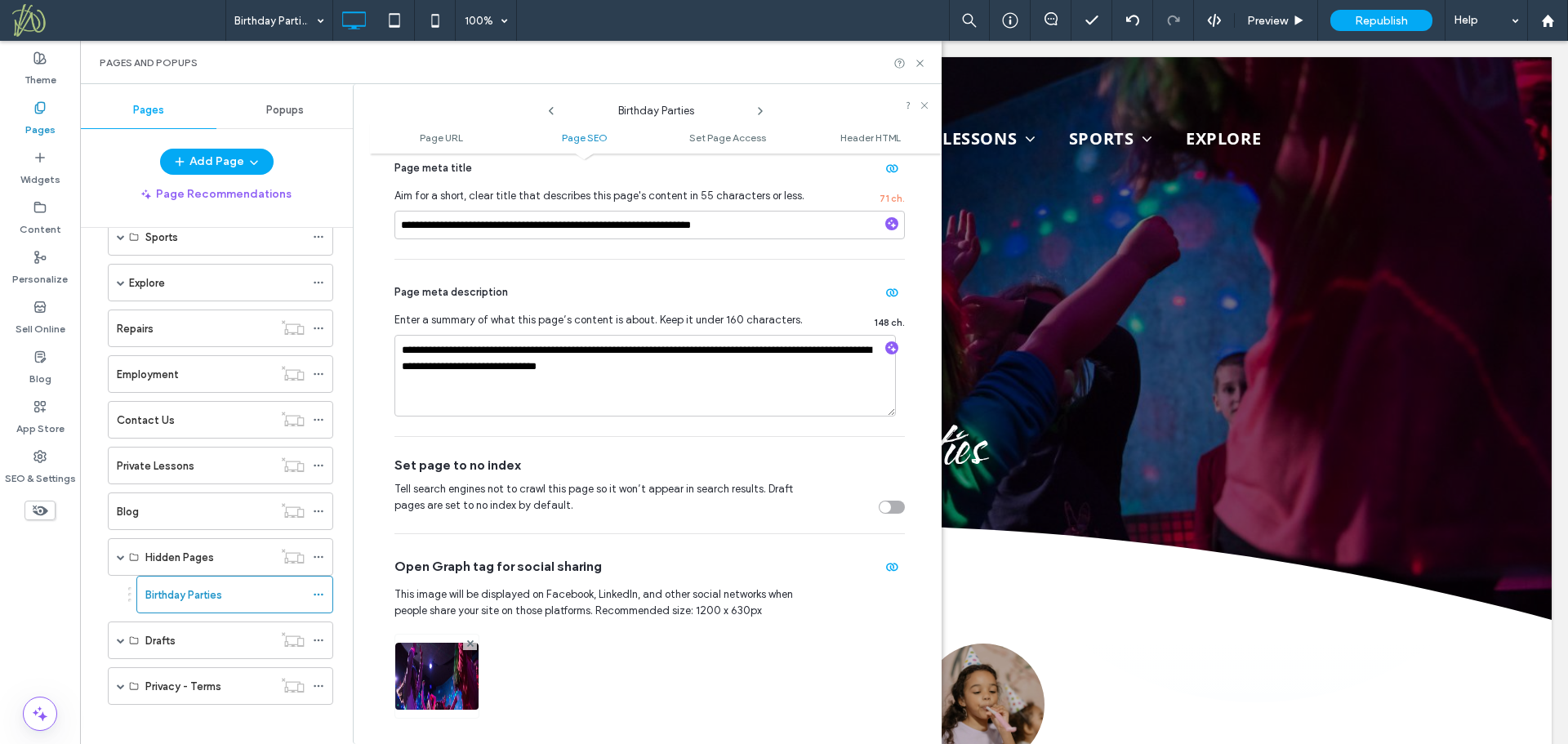
click at [879, 513] on div "toggle" at bounding box center [885, 507] width 11 height 11
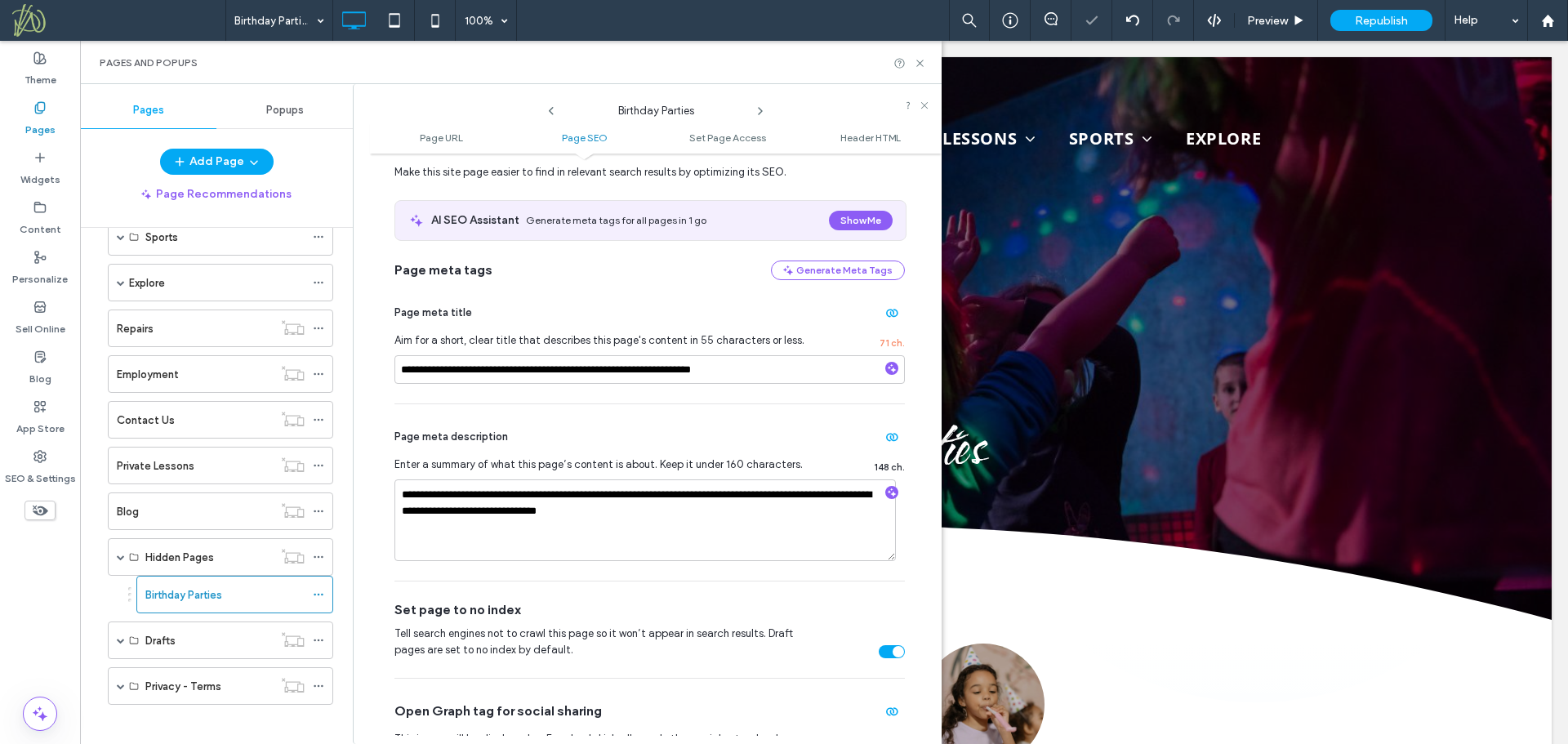
scroll to position [245, 0]
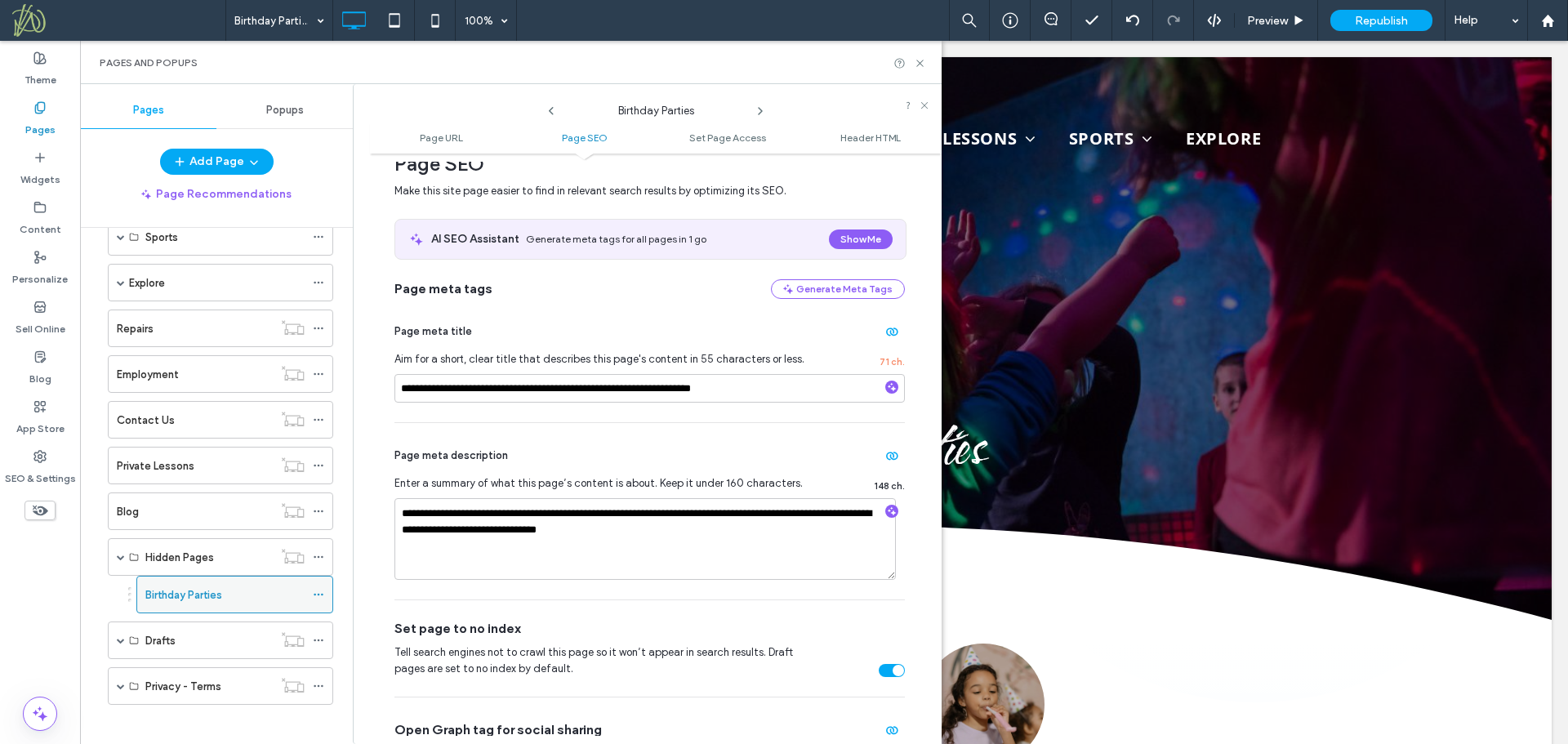
click at [317, 591] on icon at bounding box center [319, 594] width 11 height 11
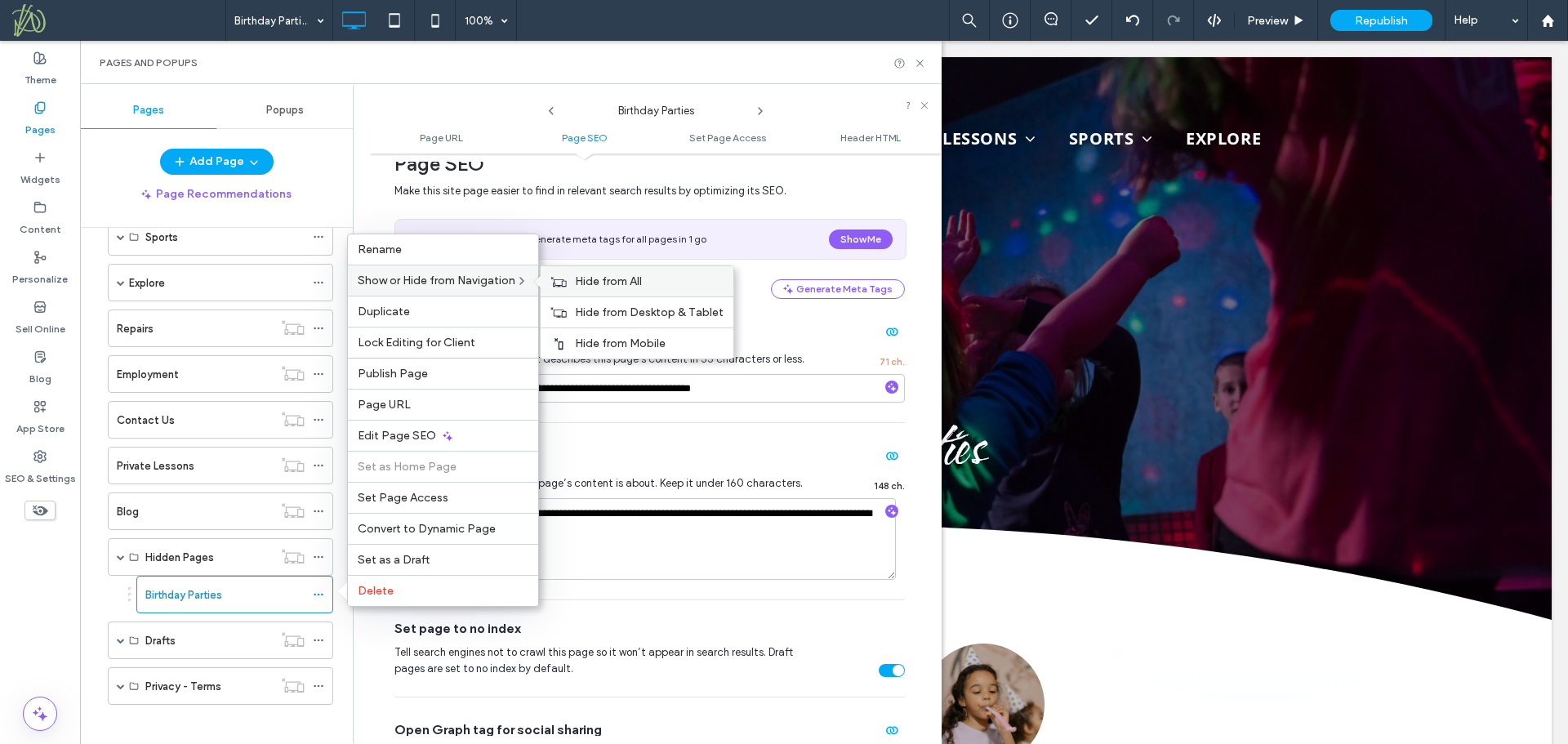
click at [596, 283] on span "Hide from All" at bounding box center [609, 281] width 67 height 14
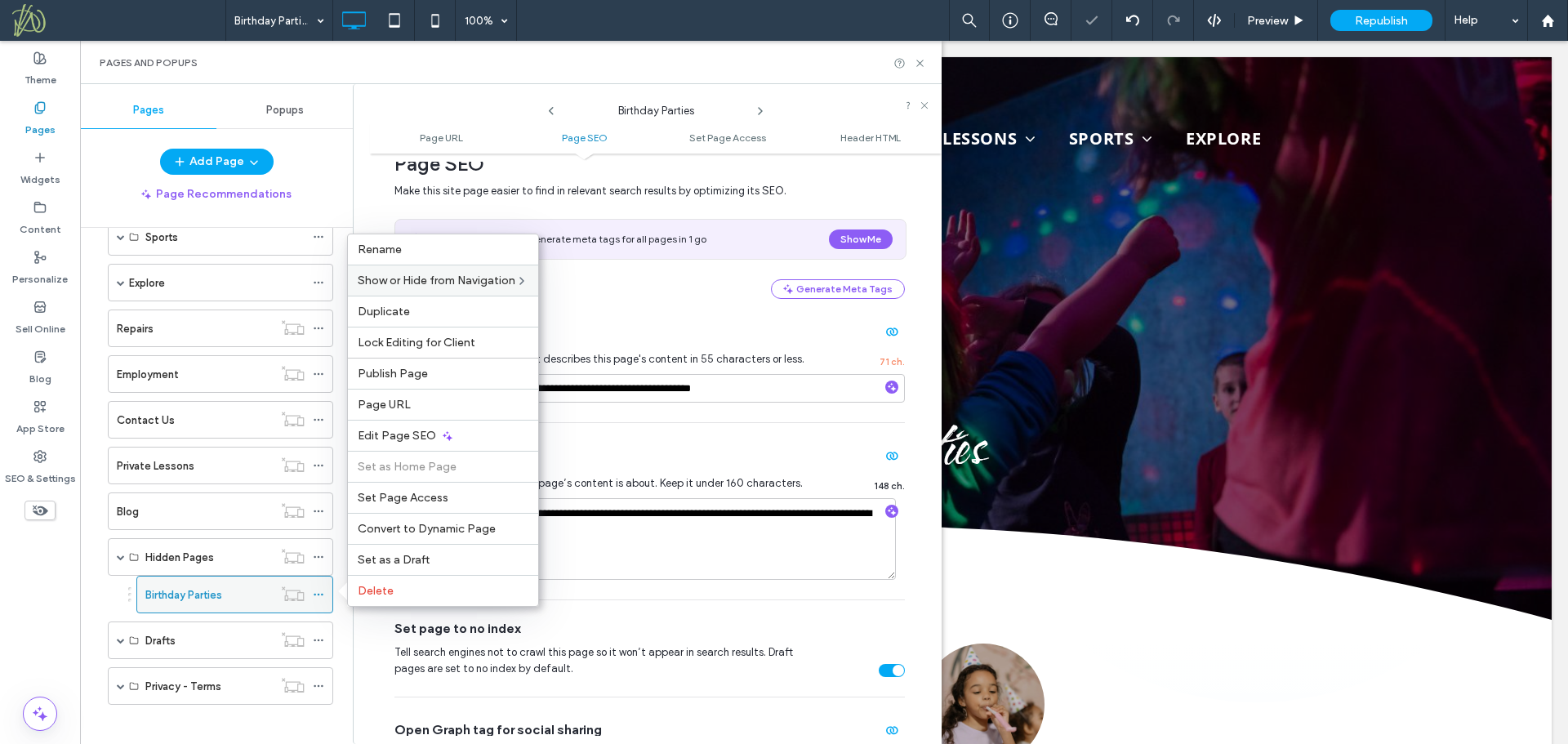
click at [318, 594] on use at bounding box center [318, 594] width 9 height 2
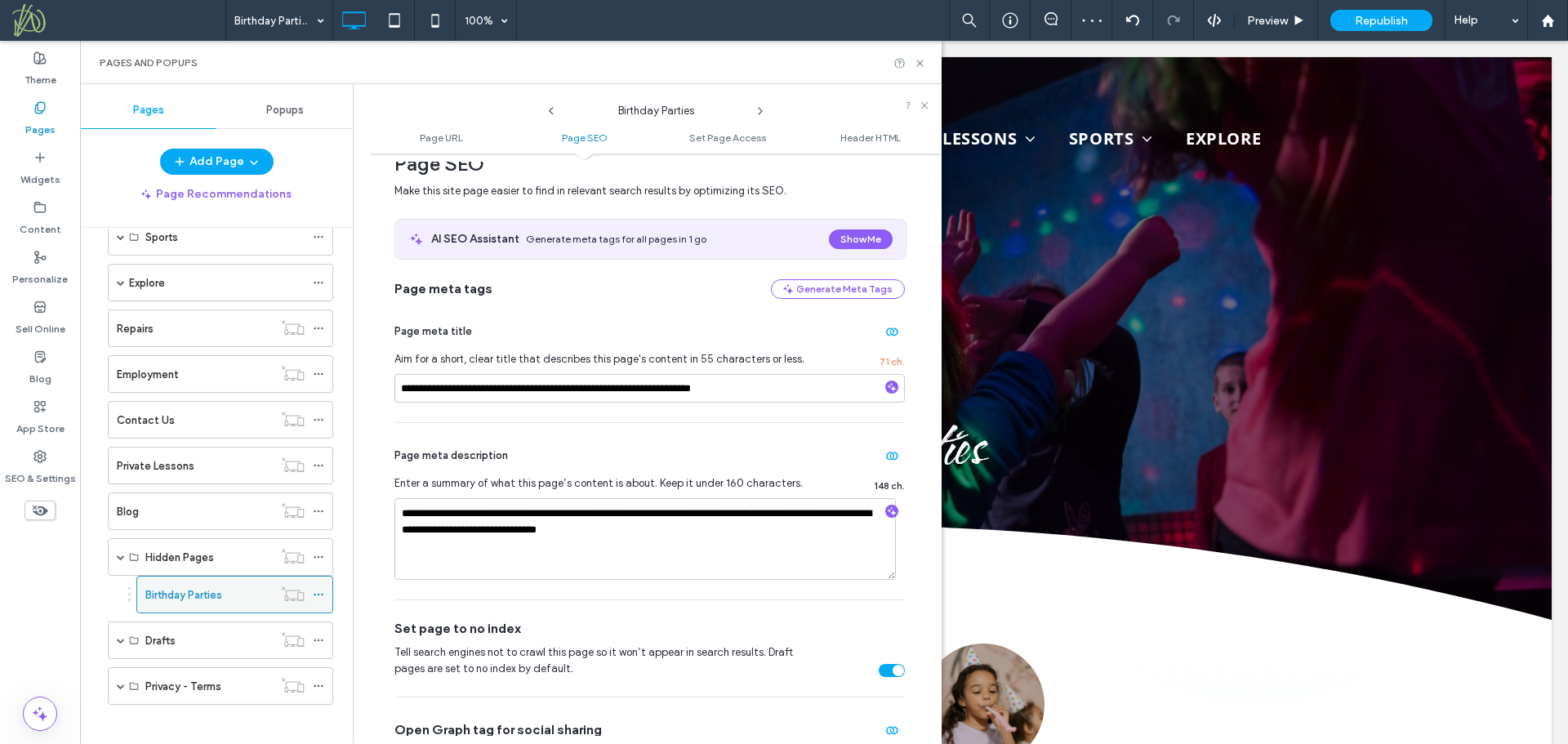
click at [322, 594] on use at bounding box center [318, 594] width 9 height 2
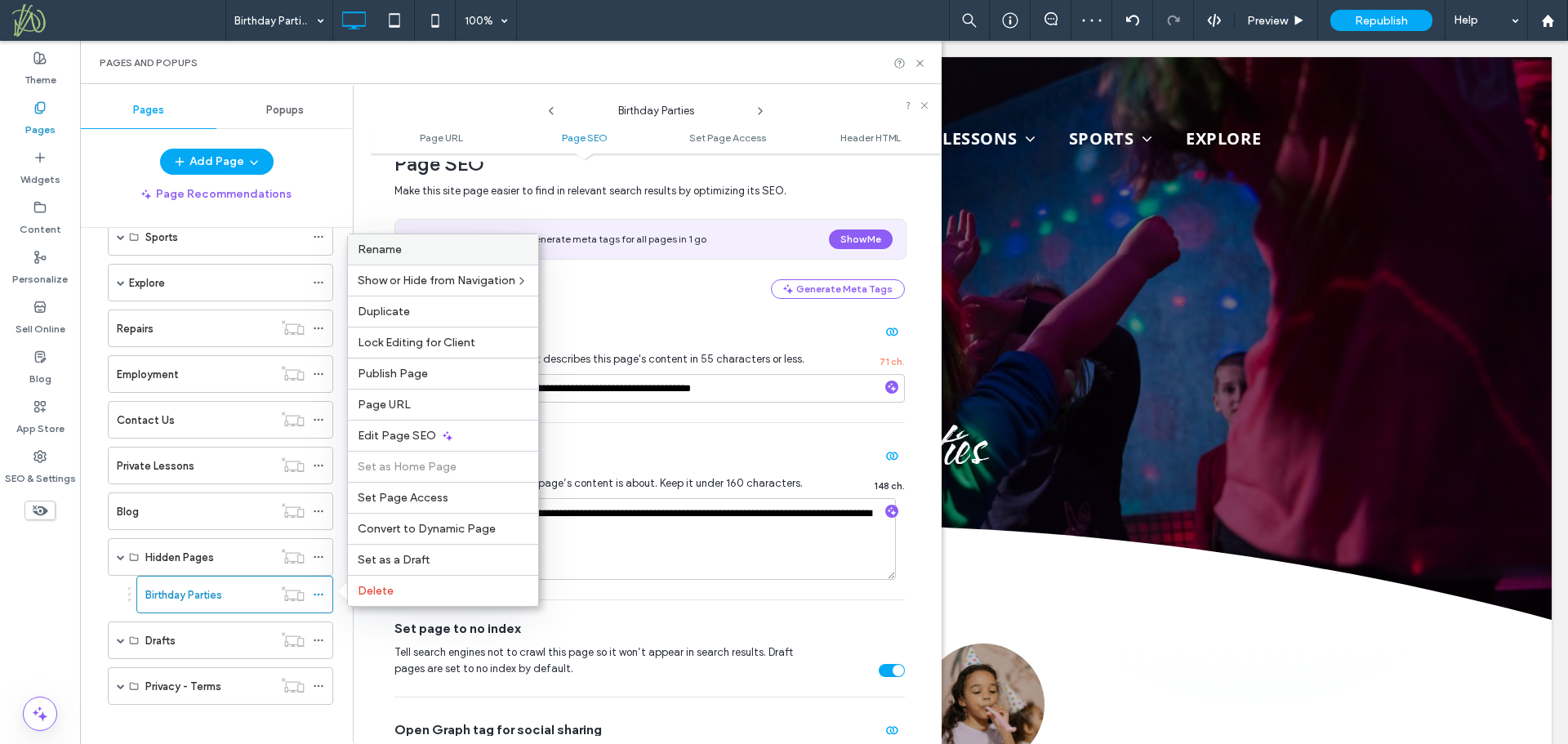
click at [439, 252] on label "Rename" at bounding box center [443, 249] width 170 height 14
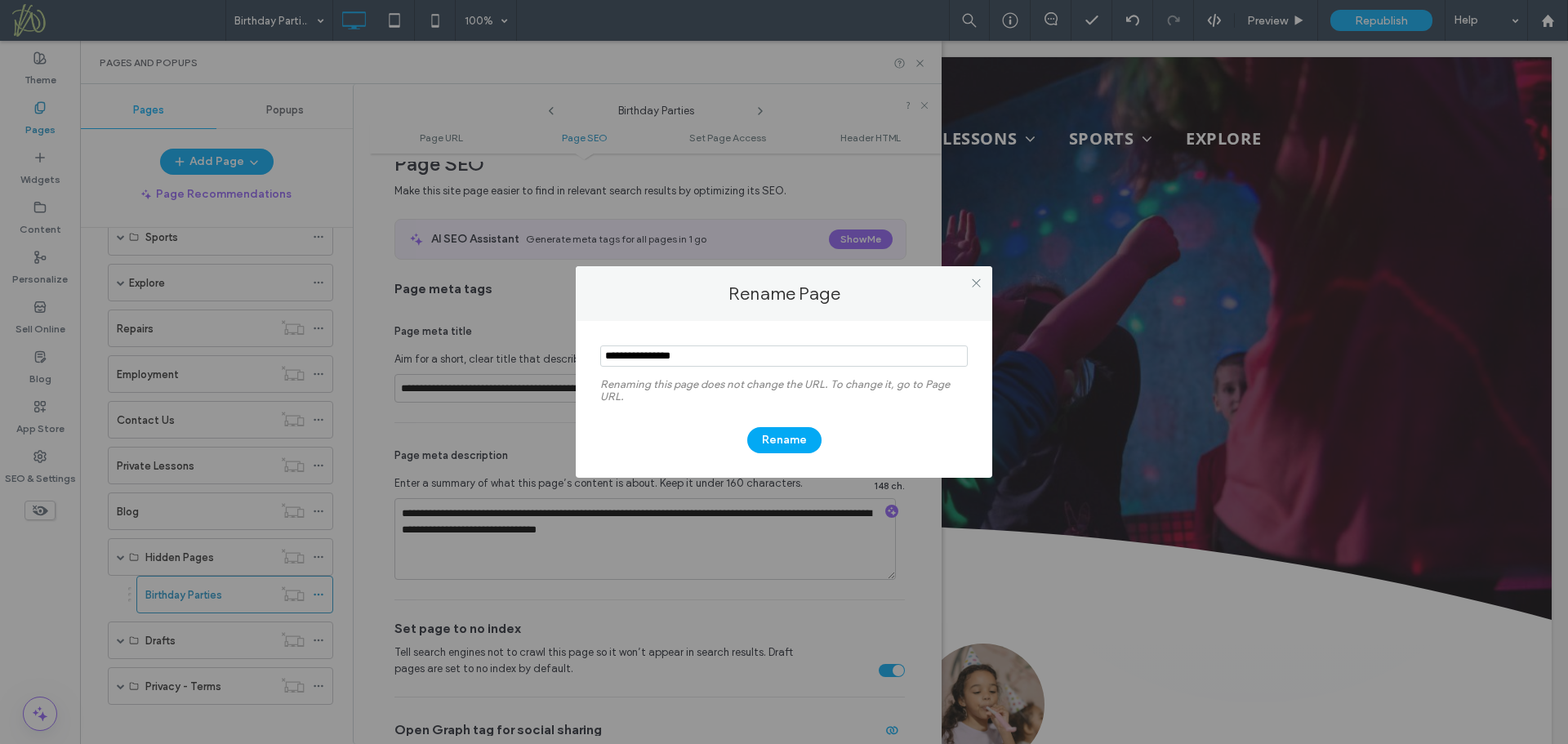
drag, startPoint x: 687, startPoint y: 354, endPoint x: 666, endPoint y: 354, distance: 21.0
click at [666, 354] on input "notEmpty" at bounding box center [784, 356] width 367 height 21
type input "**********"
click at [783, 440] on button "Rename" at bounding box center [784, 440] width 75 height 26
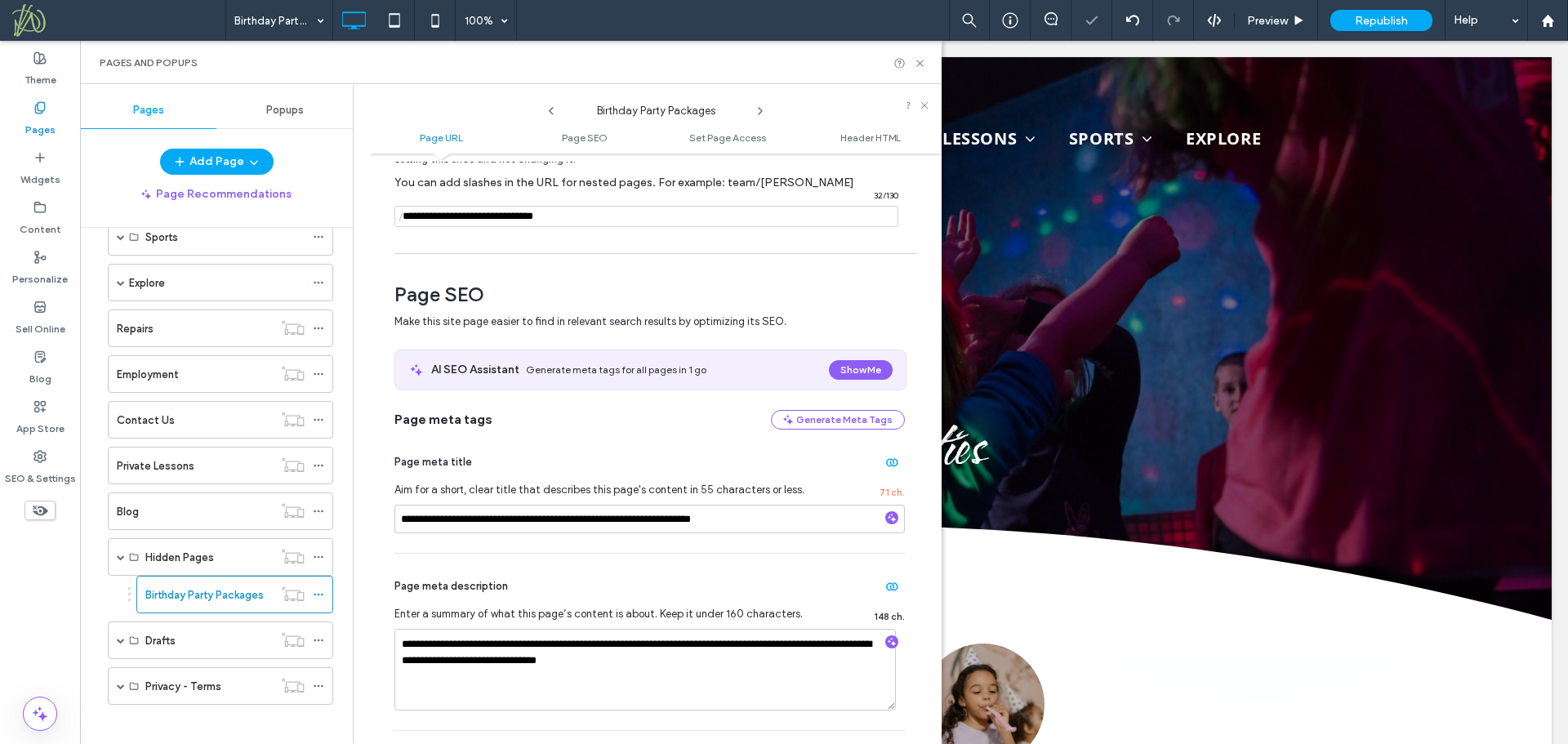
scroll to position [82, 0]
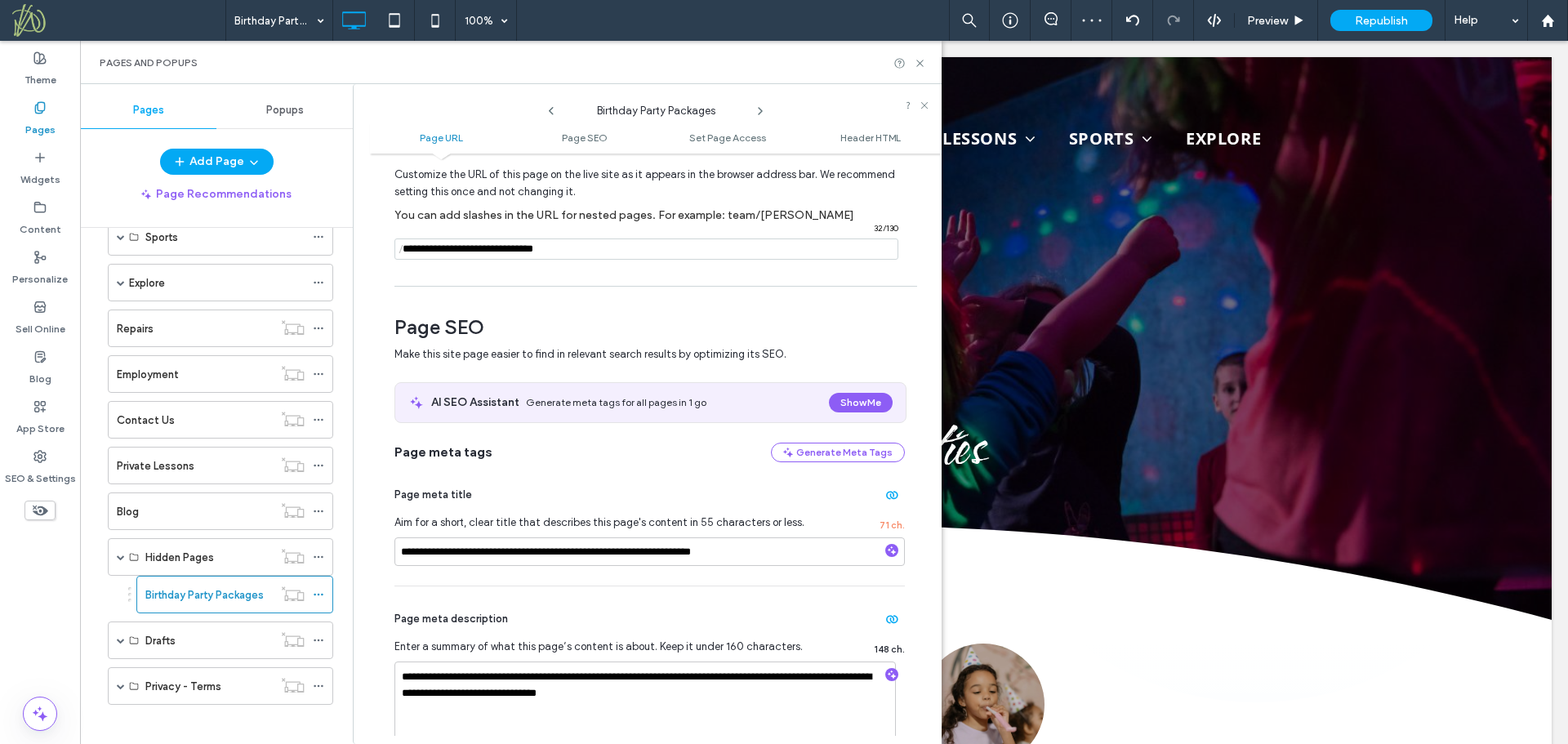
drag, startPoint x: 448, startPoint y: 247, endPoint x: 386, endPoint y: 250, distance: 62.1
click at [386, 250] on div "**********" at bounding box center [656, 448] width 572 height 574
drag, startPoint x: 521, startPoint y: 243, endPoint x: 467, endPoint y: 247, distance: 54.1
click at [467, 247] on input "notEmpty" at bounding box center [646, 249] width 504 height 21
type input "**********"
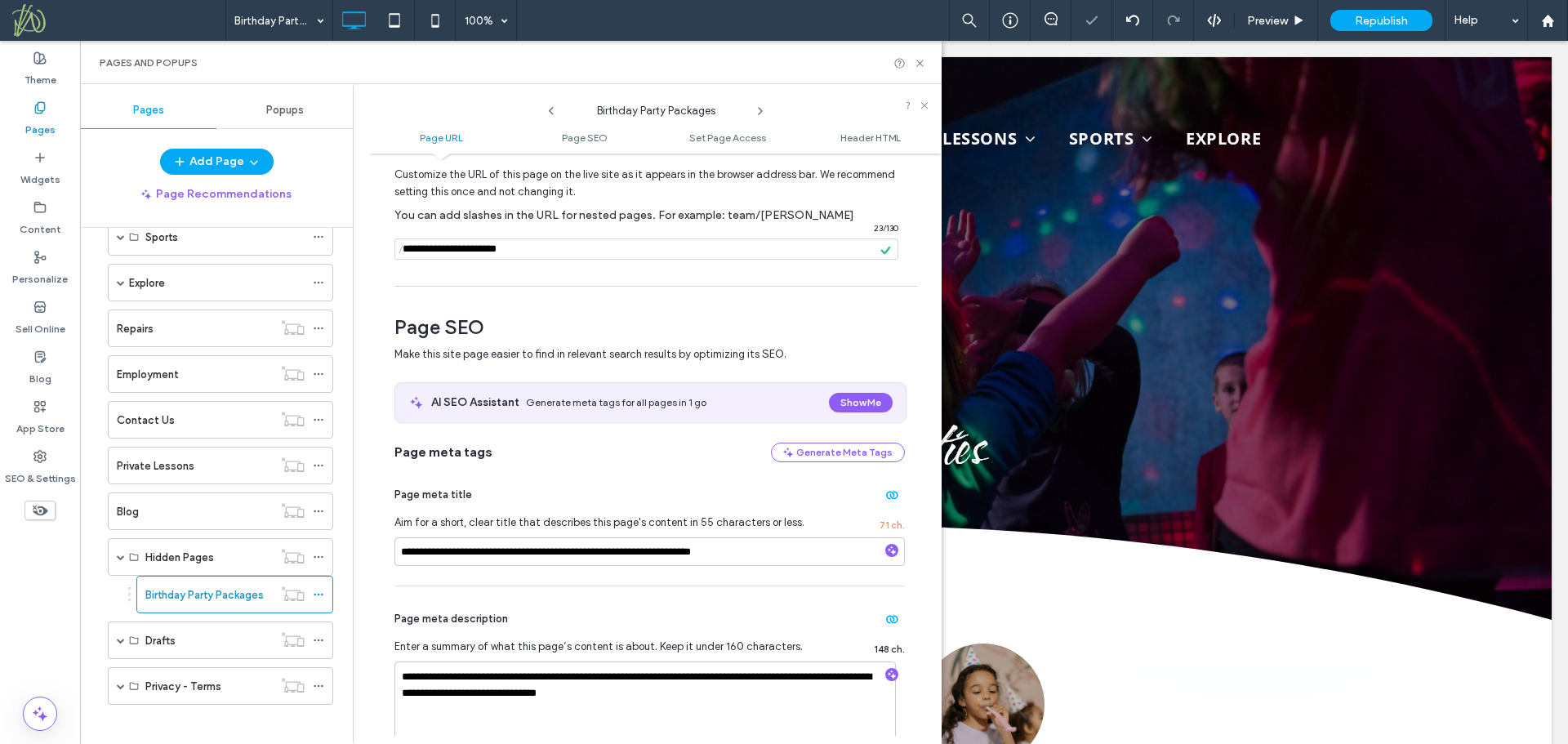
click at [494, 283] on div "**********" at bounding box center [656, 448] width 572 height 574
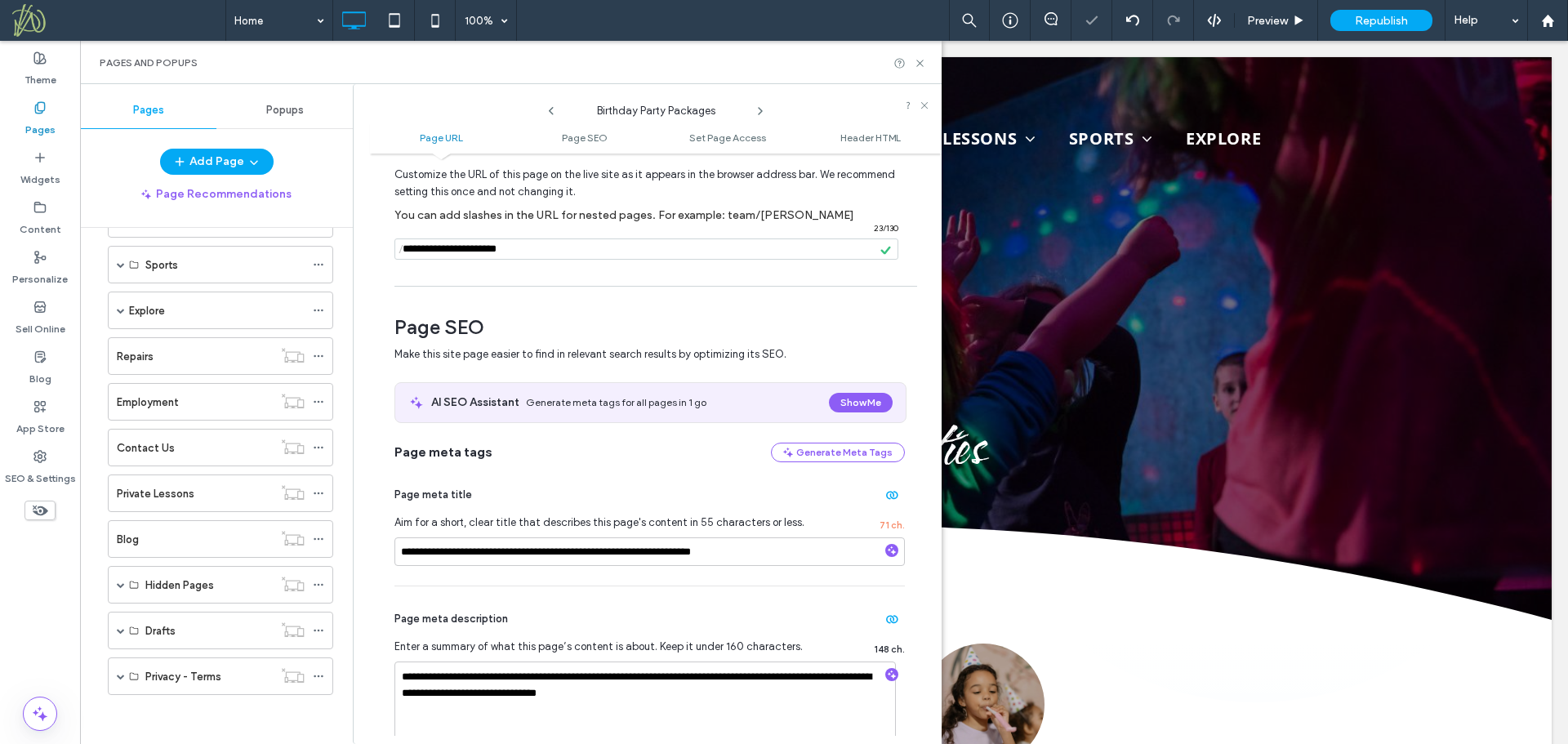
scroll to position [238, 0]
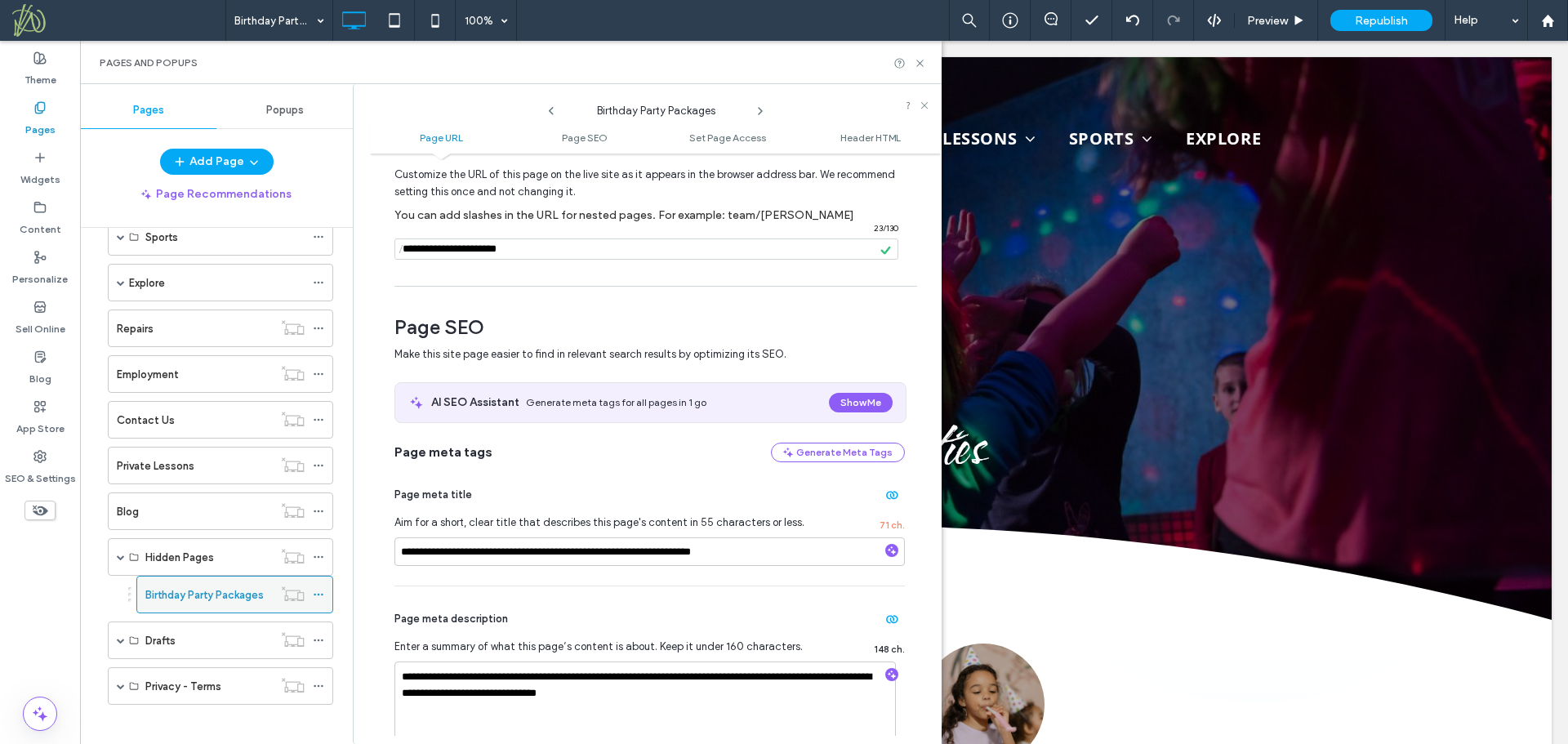
click at [252, 595] on label "Birthday Party Packages" at bounding box center [204, 595] width 118 height 29
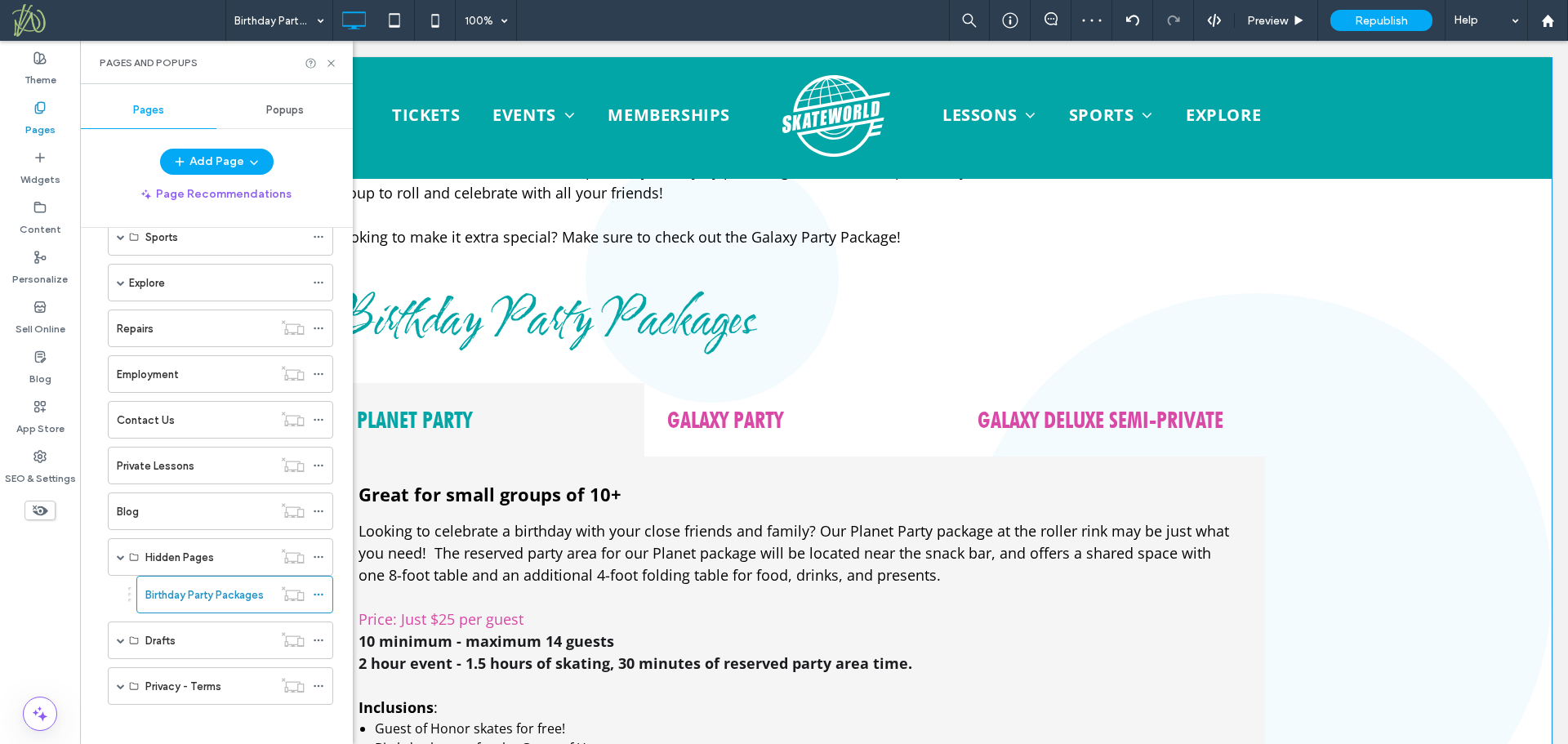
scroll to position [1225, 0]
